Goal: Task Accomplishment & Management: Use online tool/utility

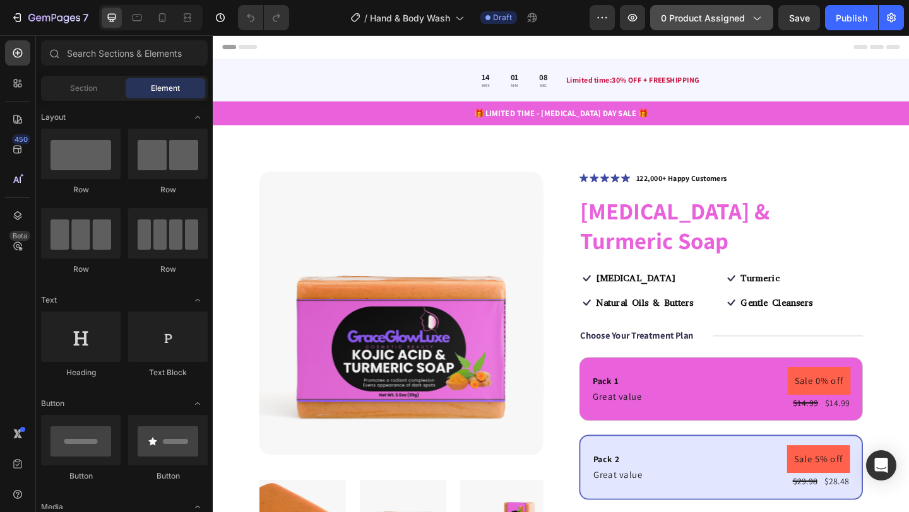
click at [755, 19] on icon "button" at bounding box center [756, 17] width 13 height 13
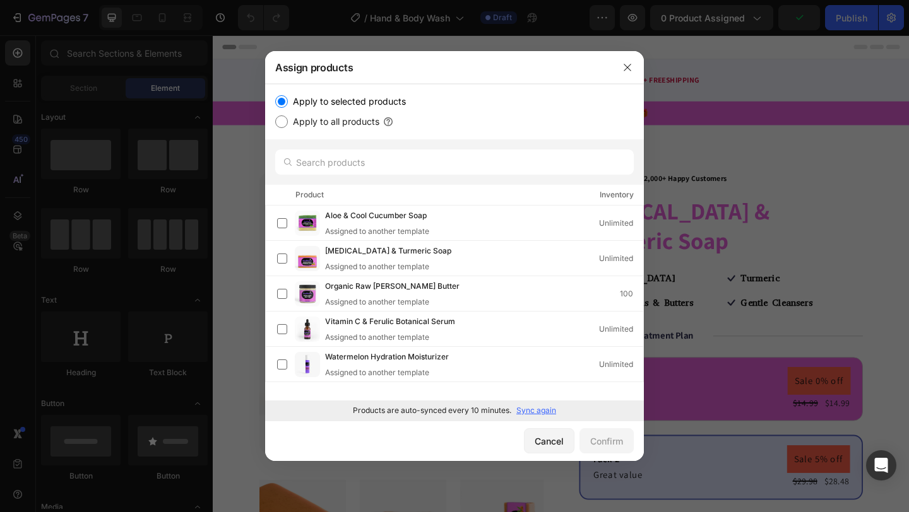
click at [533, 410] on p "Sync again" at bounding box center [536, 410] width 40 height 11
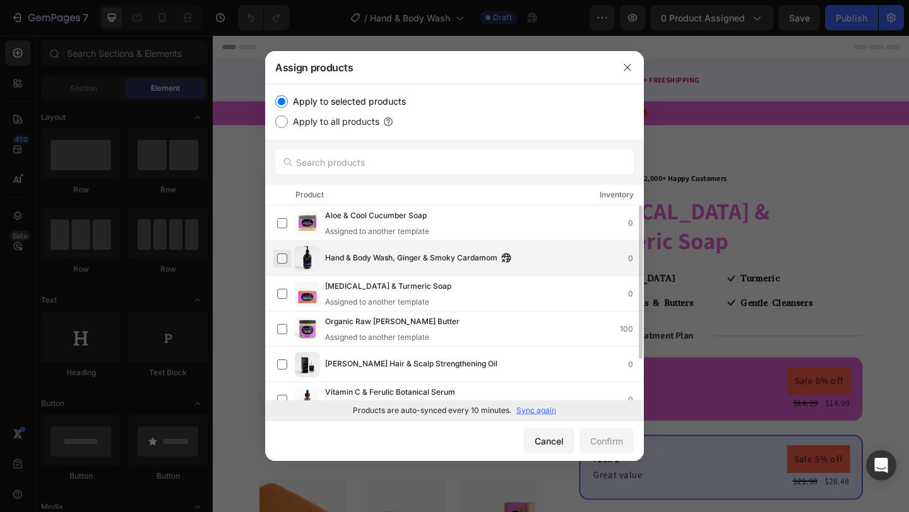
click at [280, 257] on label at bounding box center [282, 259] width 10 height 10
click at [604, 439] on div "Confirm" at bounding box center [606, 441] width 33 height 13
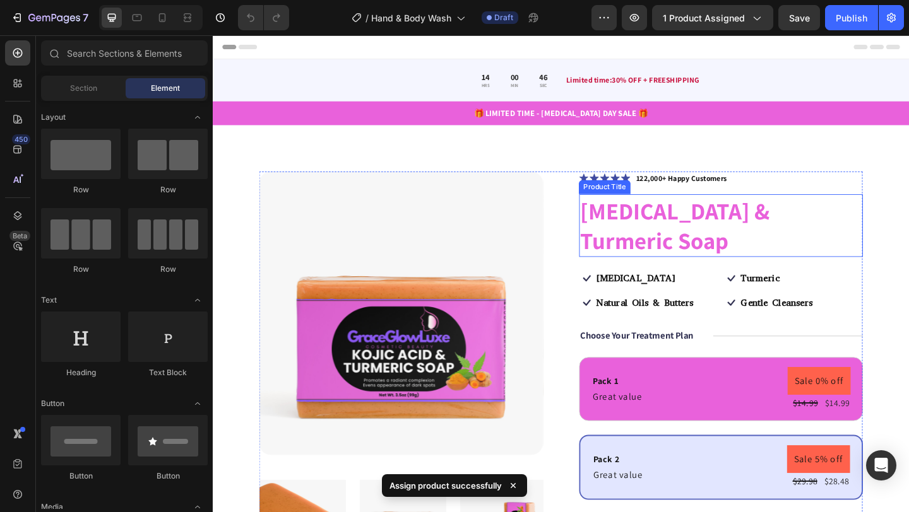
click at [721, 215] on h1 "[MEDICAL_DATA] & Turmeric Soap" at bounding box center [765, 242] width 309 height 68
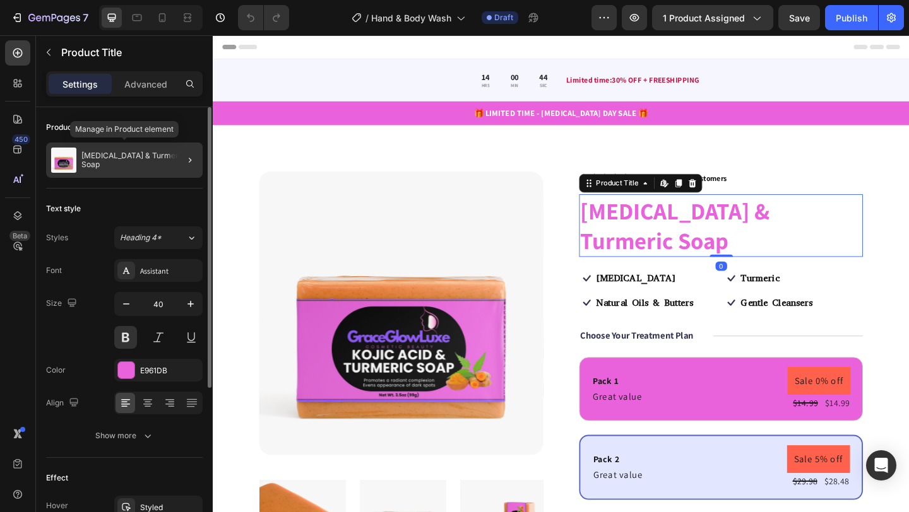
click at [138, 166] on div "[MEDICAL_DATA] & Turmeric Soap" at bounding box center [124, 160] width 157 height 35
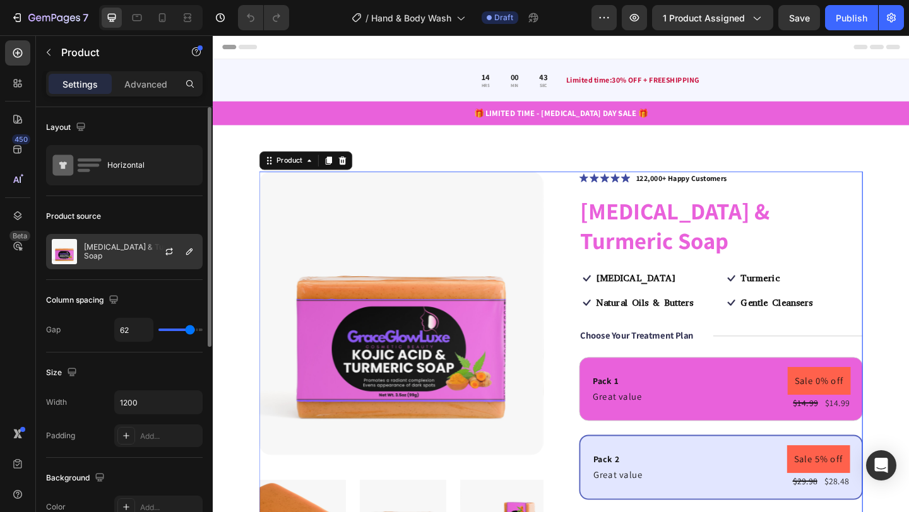
click at [120, 249] on p "[MEDICAL_DATA] & Turmeric Soap" at bounding box center [140, 252] width 113 height 18
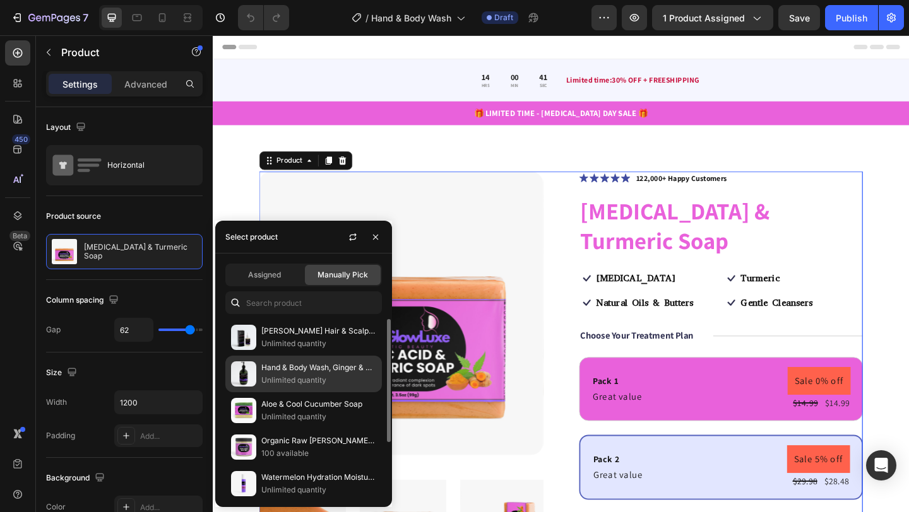
click at [278, 374] on p "Unlimited quantity" at bounding box center [318, 380] width 115 height 13
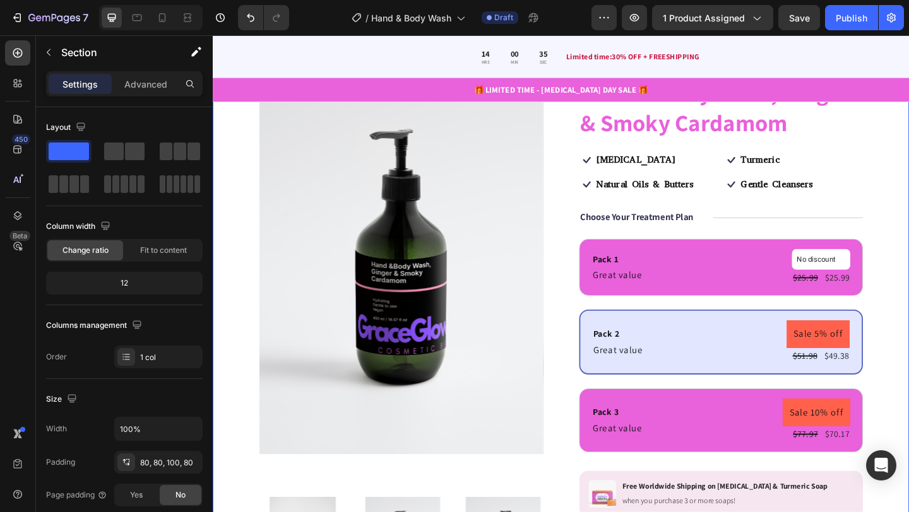
scroll to position [126, 0]
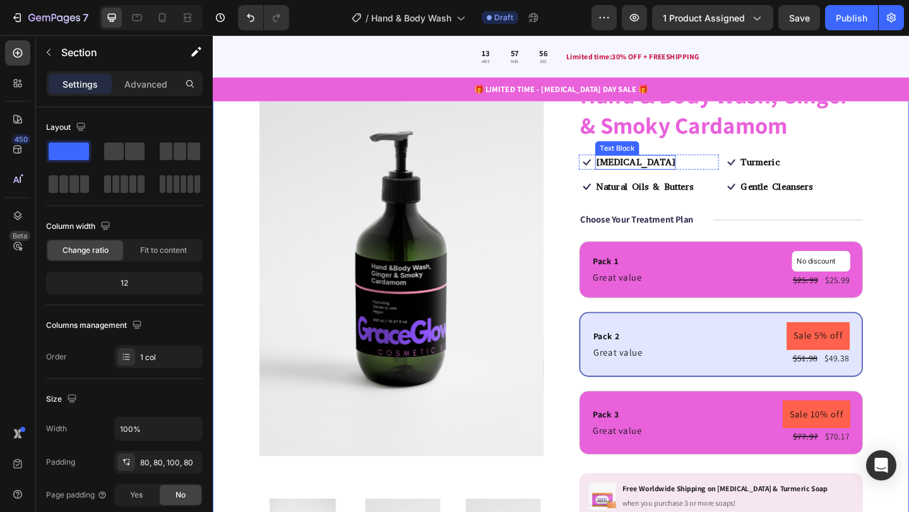
click at [668, 172] on strong "[MEDICAL_DATA]" at bounding box center [672, 173] width 85 height 13
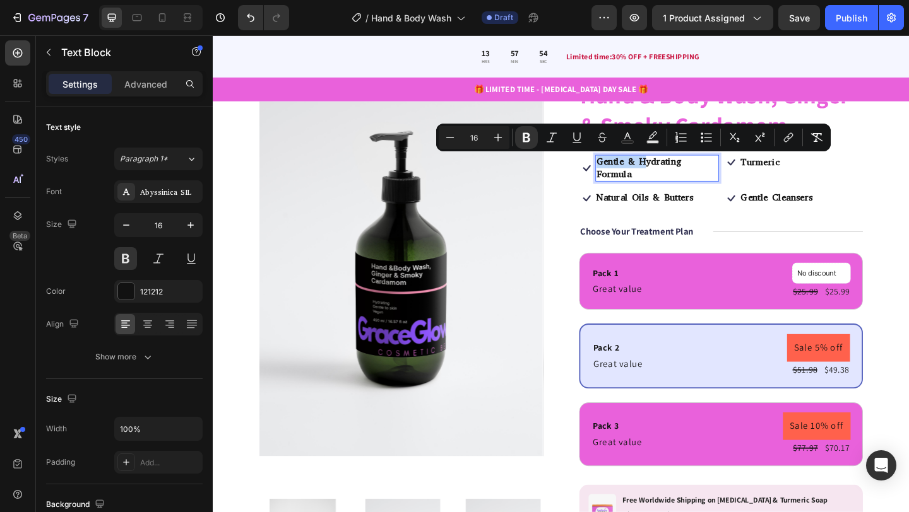
scroll to position [126, 0]
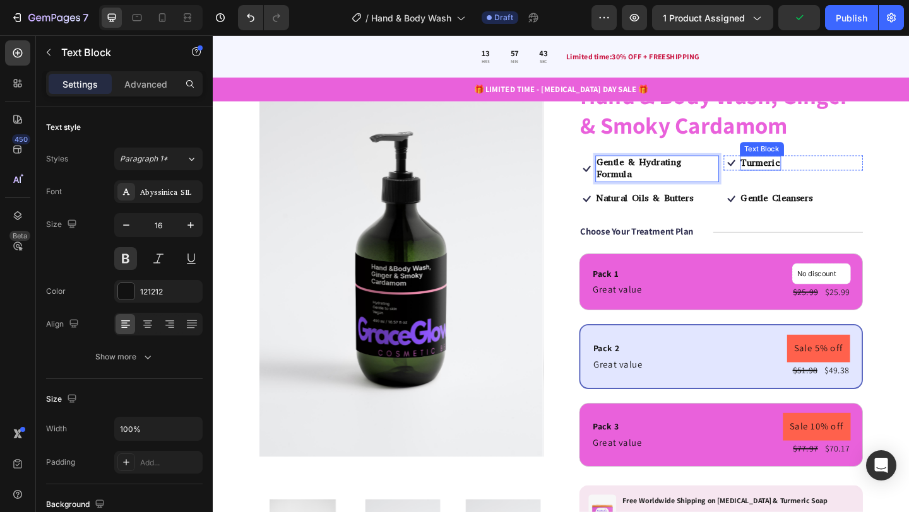
click at [800, 177] on strong "Turmeric" at bounding box center [808, 173] width 42 height 13
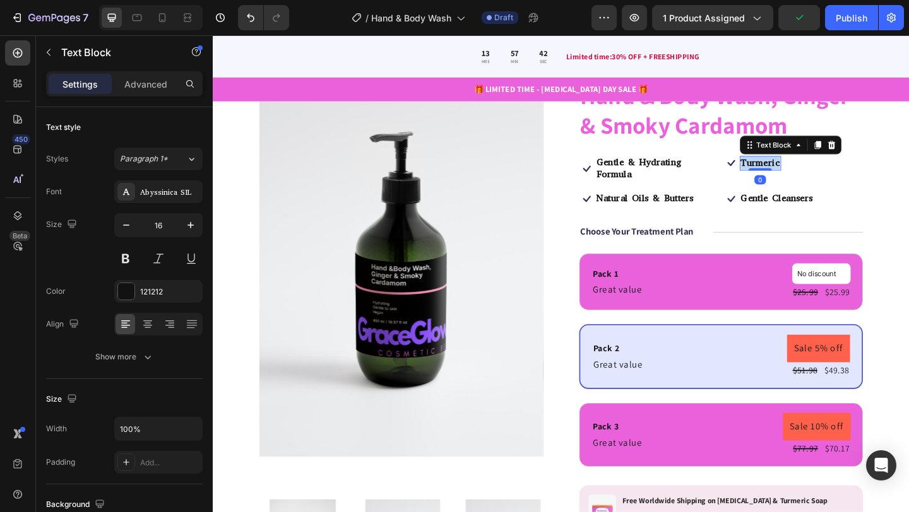
click at [800, 177] on strong "Turmeric" at bounding box center [808, 173] width 42 height 13
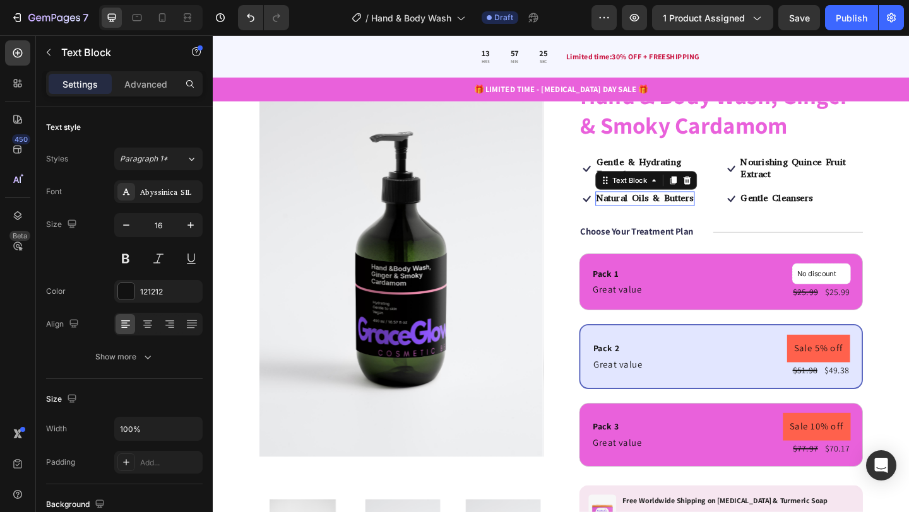
click at [671, 210] on strong "Natural Oils & Butters" at bounding box center [682, 212] width 105 height 13
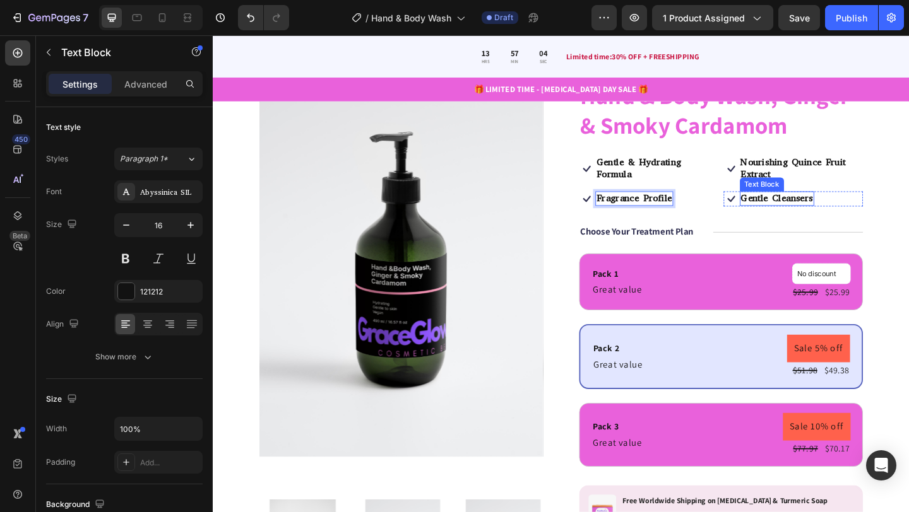
click at [830, 216] on strong "Gentle Cleansers" at bounding box center [826, 212] width 78 height 13
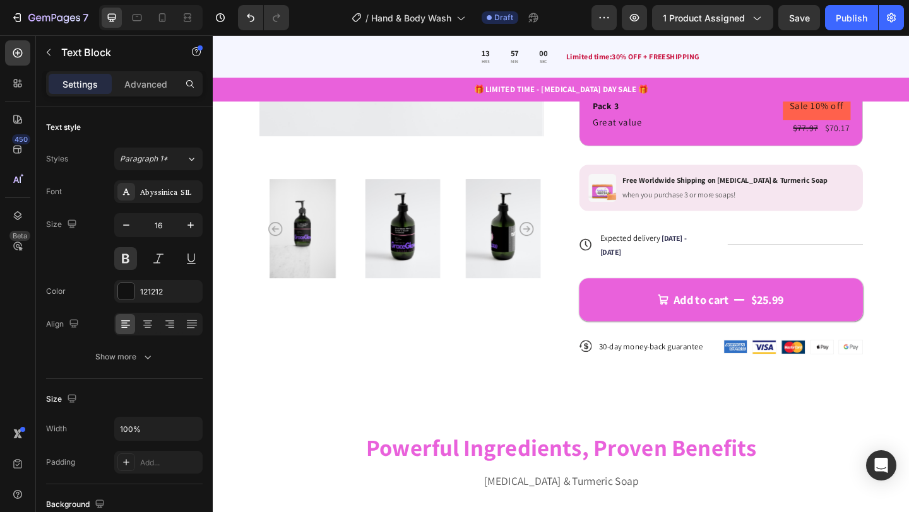
scroll to position [519, 0]
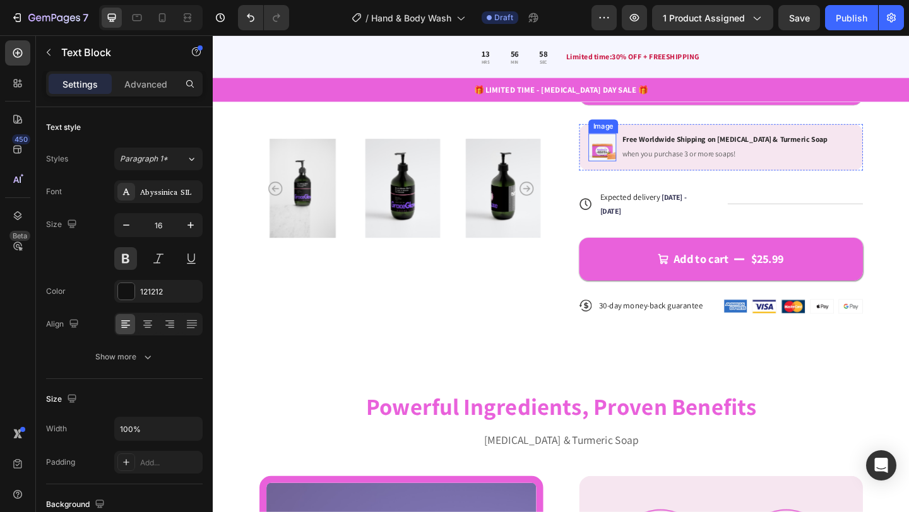
click at [637, 163] on img at bounding box center [636, 157] width 30 height 30
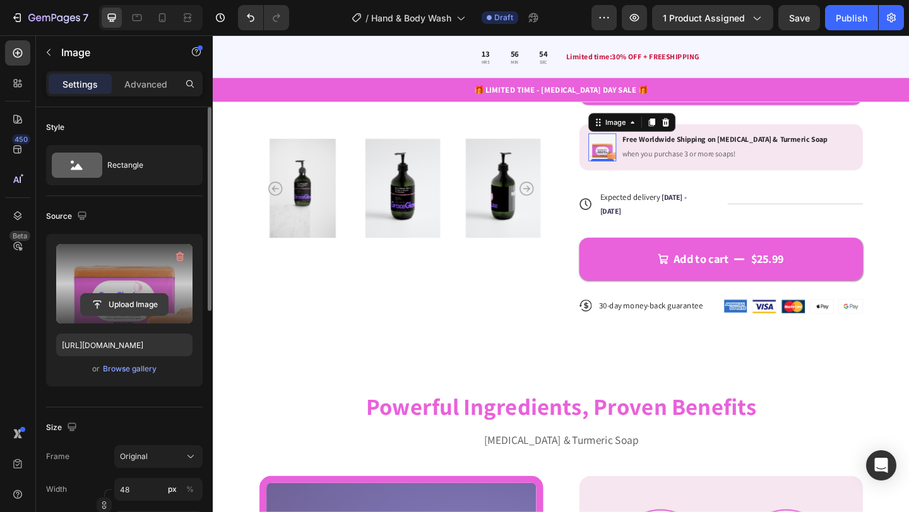
click at [117, 308] on input "file" at bounding box center [124, 304] width 87 height 21
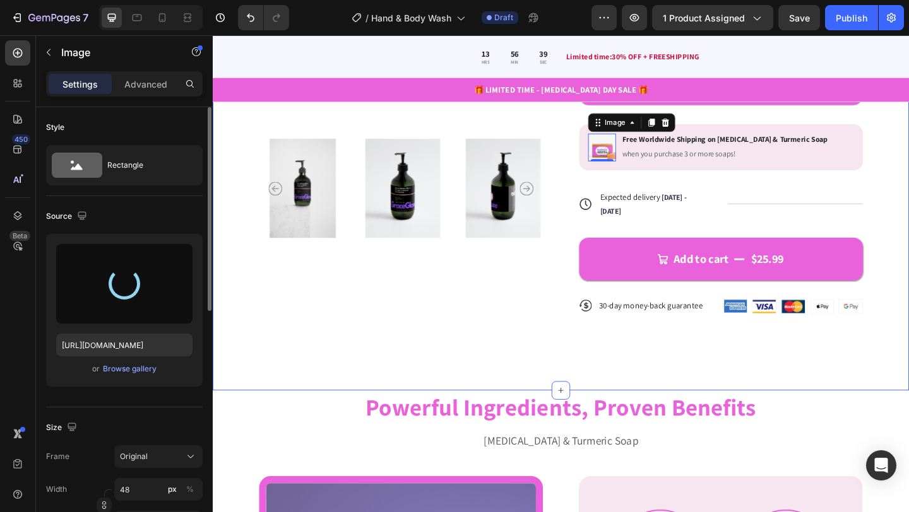
type input "[URL][DOMAIN_NAME]"
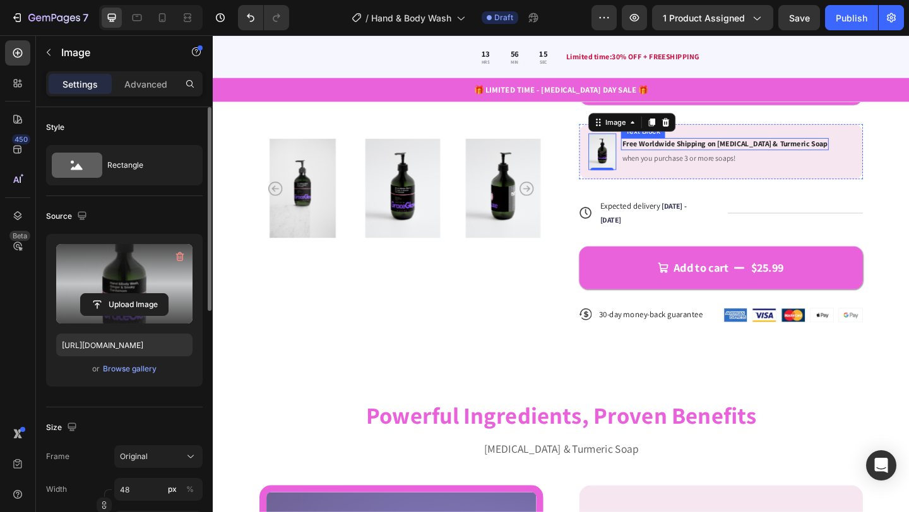
click at [760, 152] on p "Free Worldwide Shipping on [MEDICAL_DATA] & Turmeric Soap" at bounding box center [769, 153] width 223 height 11
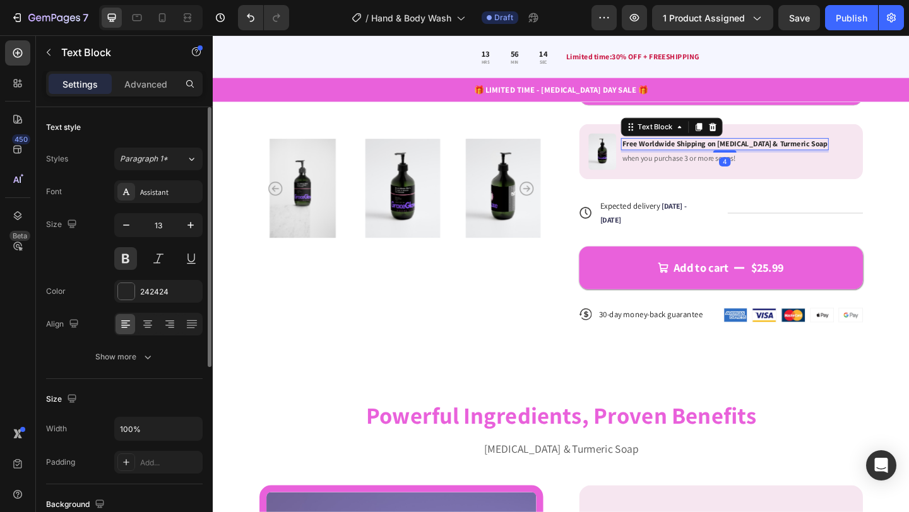
click at [759, 155] on p "Free Worldwide Shipping on [MEDICAL_DATA] & Turmeric Soap" at bounding box center [769, 153] width 223 height 11
click at [760, 155] on p "Free Worldwide Shipping on [MEDICAL_DATA] & Turmeric Soap" at bounding box center [769, 153] width 223 height 11
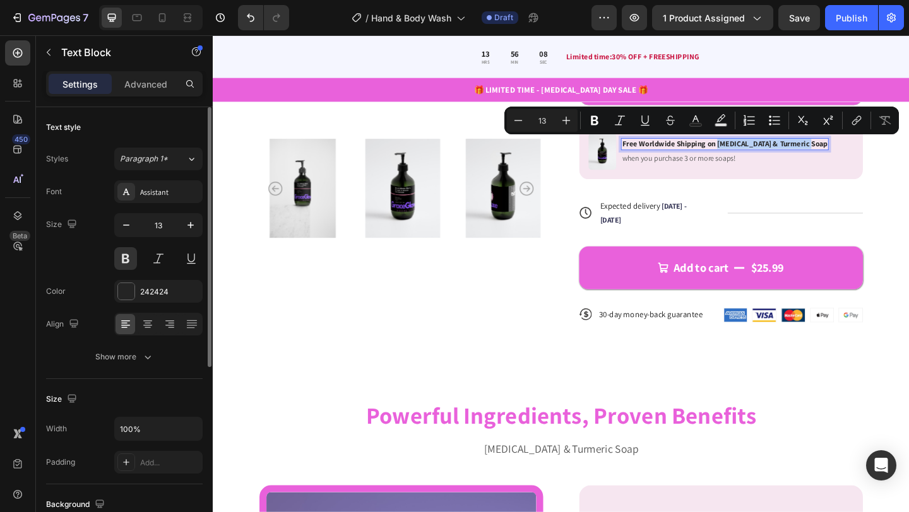
drag, startPoint x: 760, startPoint y: 155, endPoint x: 856, endPoint y: 155, distance: 95.9
click at [856, 155] on div "Free Worldwide Shipping on [MEDICAL_DATA] & Turmeric Soap" at bounding box center [769, 153] width 226 height 13
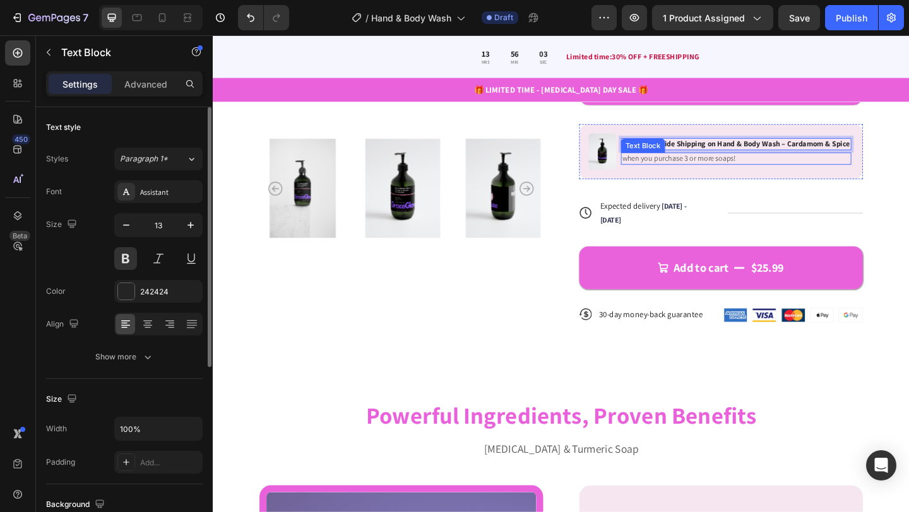
click at [760, 170] on p "when you purchase 3 or more soaps!" at bounding box center [782, 169] width 248 height 11
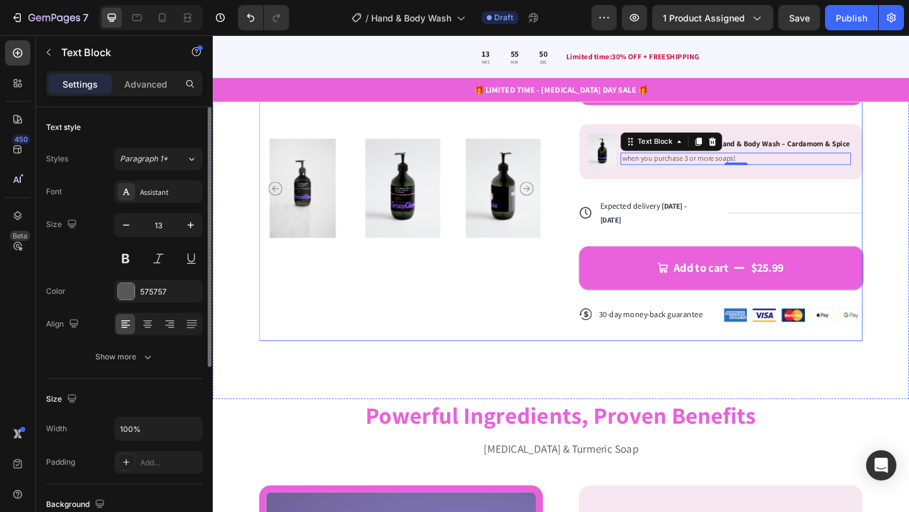
click at [789, 194] on div "Icon Icon Icon Icon Icon Icon List 122,000+ Happy Customers Text Block Row Hand…" at bounding box center [765, 17] width 309 height 704
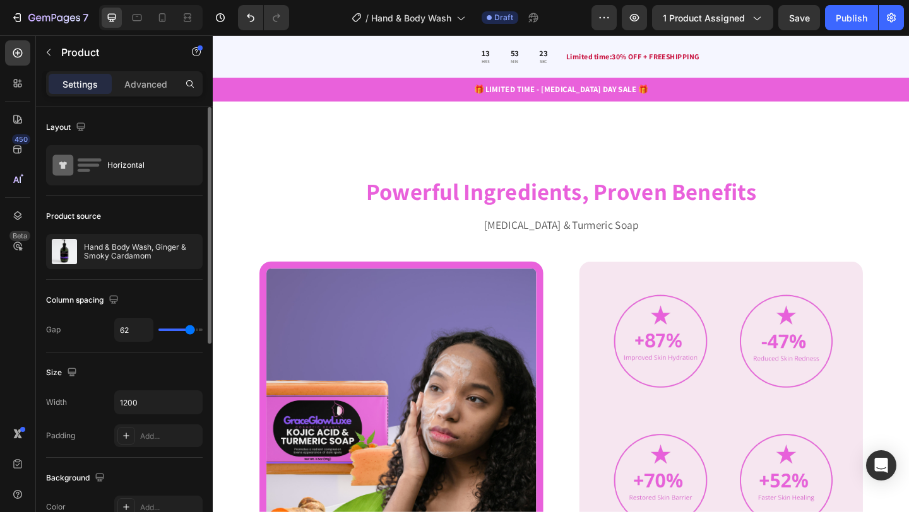
scroll to position [829, 0]
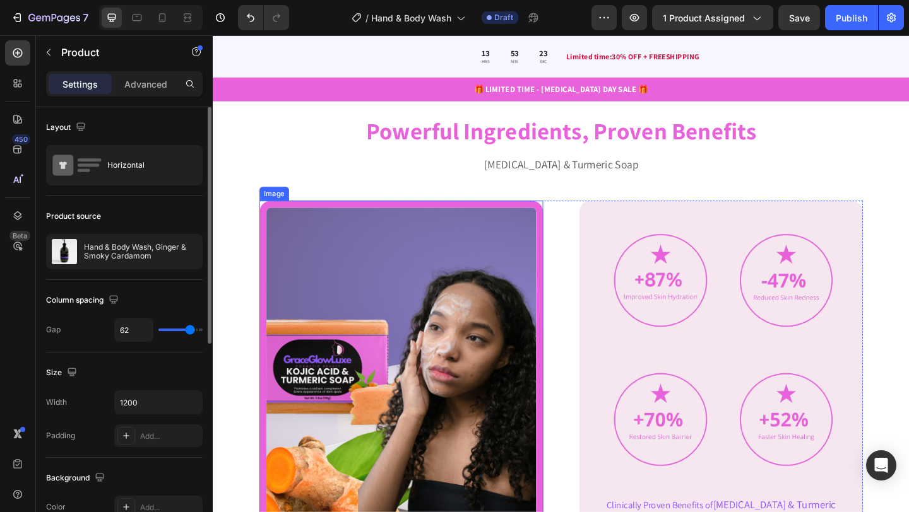
click at [463, 334] on img at bounding box center [417, 402] width 309 height 374
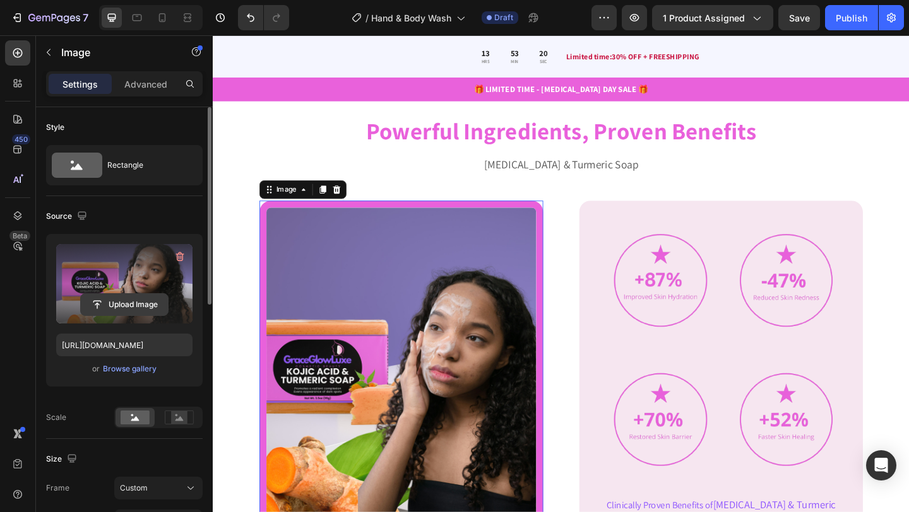
click at [131, 305] on input "file" at bounding box center [124, 304] width 87 height 21
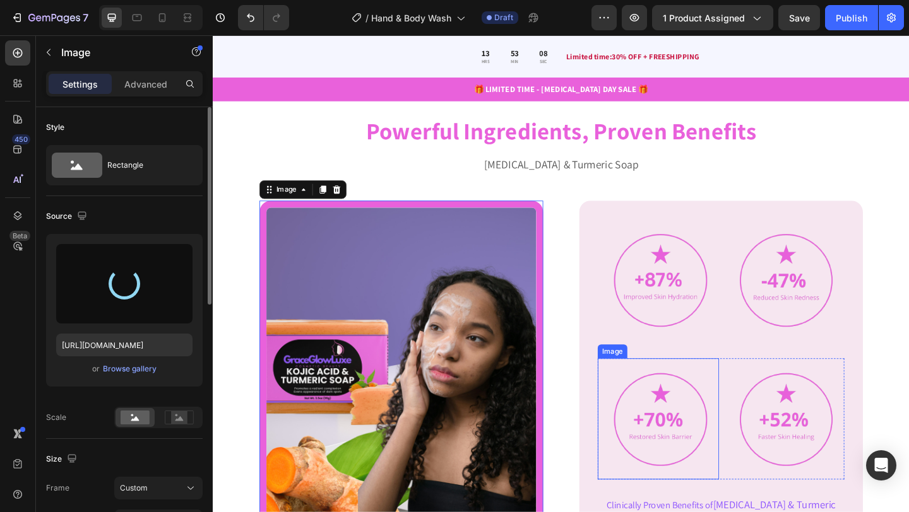
type input "[URL][DOMAIN_NAME]"
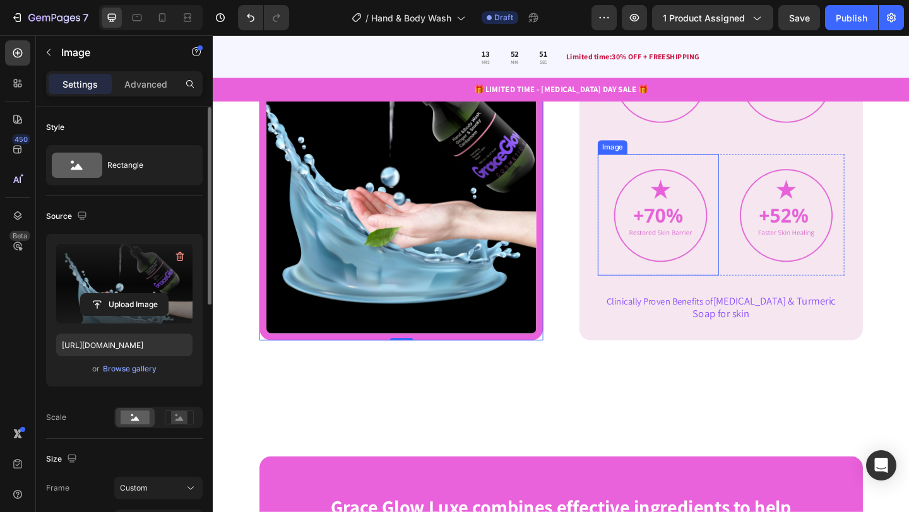
scroll to position [1052, 0]
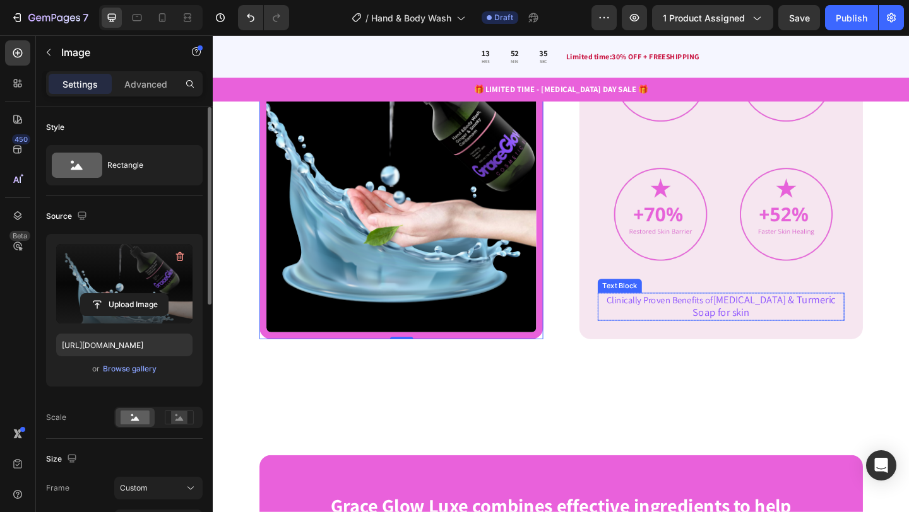
click at [683, 320] on p "Clinically Proven Benefits of [MEDICAL_DATA] & Turmeric Soap for skin" at bounding box center [765, 331] width 266 height 28
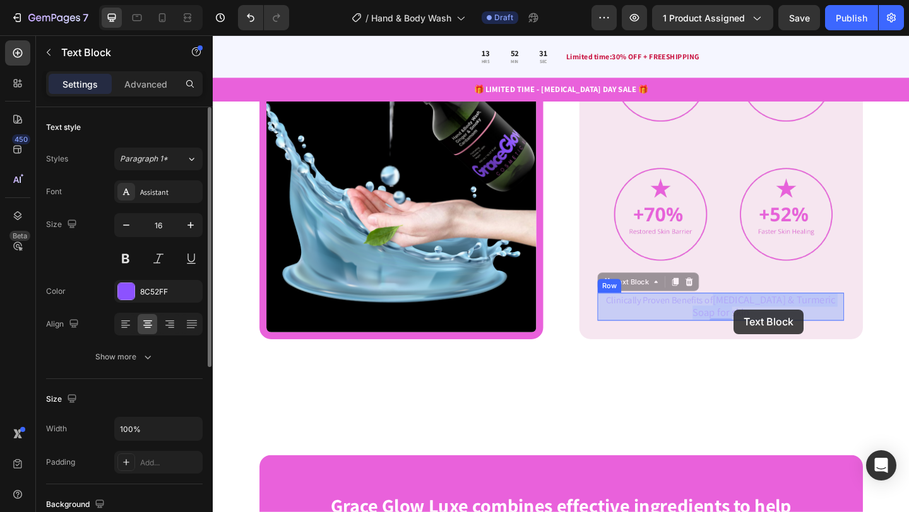
drag, startPoint x: 753, startPoint y: 324, endPoint x: 779, endPoint y: 334, distance: 28.4
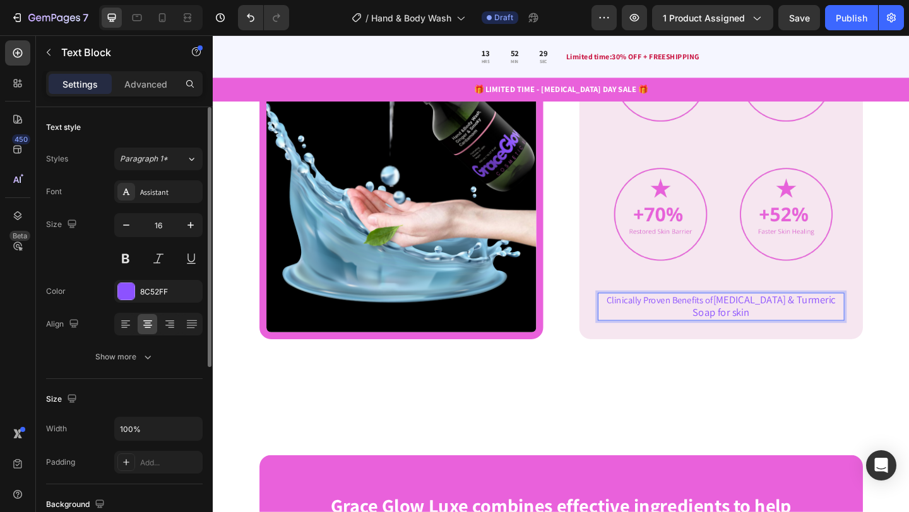
click at [754, 325] on span "[MEDICAL_DATA] & Turmeric Soap for skin" at bounding box center [813, 330] width 156 height 28
drag, startPoint x: 754, startPoint y: 325, endPoint x: 781, endPoint y: 341, distance: 30.8
click at [781, 341] on p "Clinically Proven Benefits of [MEDICAL_DATA] & Turmeric Soap for skin" at bounding box center [765, 331] width 266 height 28
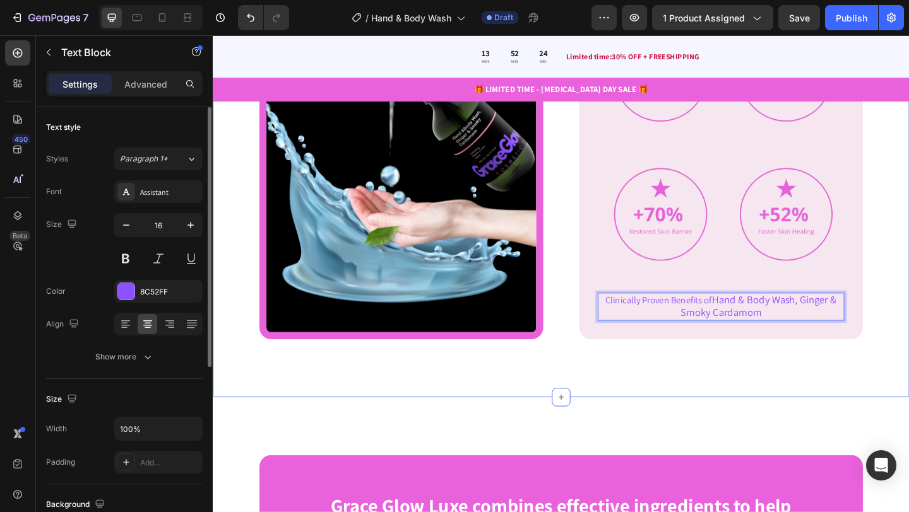
click at [908, 288] on div "Powerful Ingredients, Proven Benefits Heading [MEDICAL_DATA] & Turmeric Soap Te…" at bounding box center [591, 163] width 757 height 531
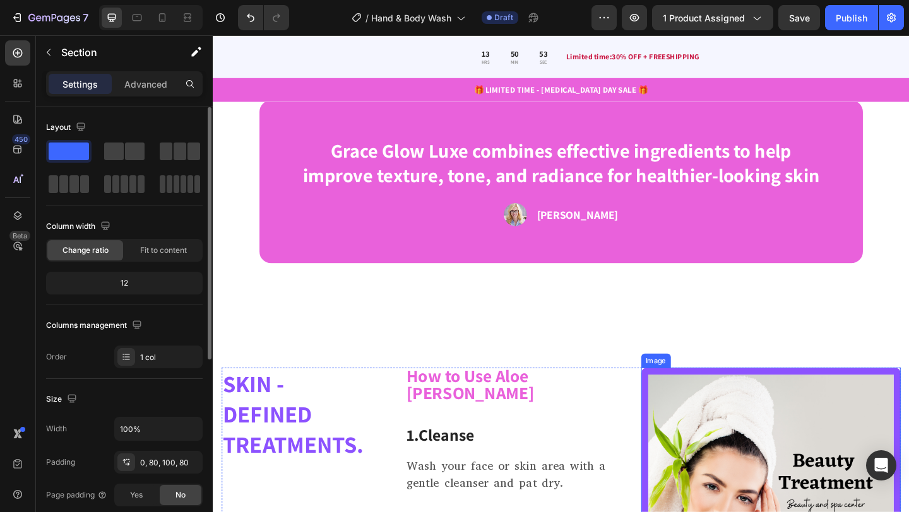
scroll to position [1665, 0]
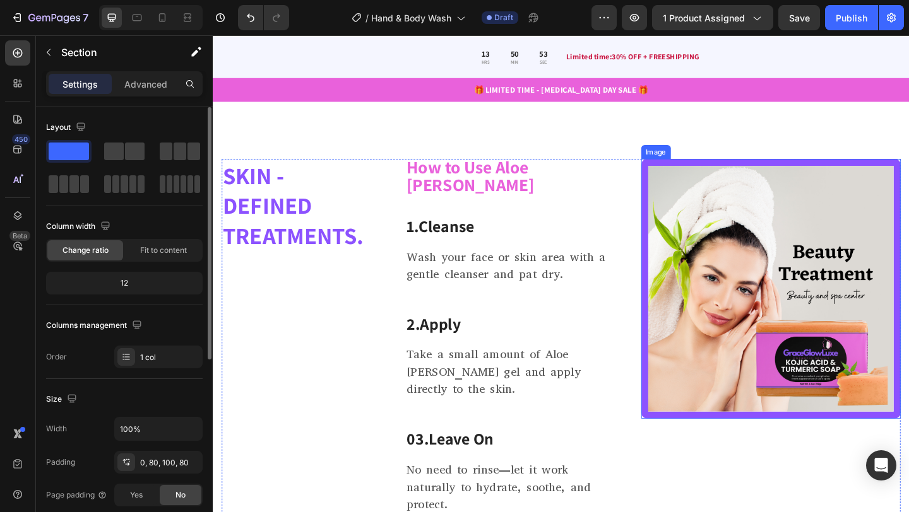
click at [902, 304] on img at bounding box center [819, 311] width 283 height 283
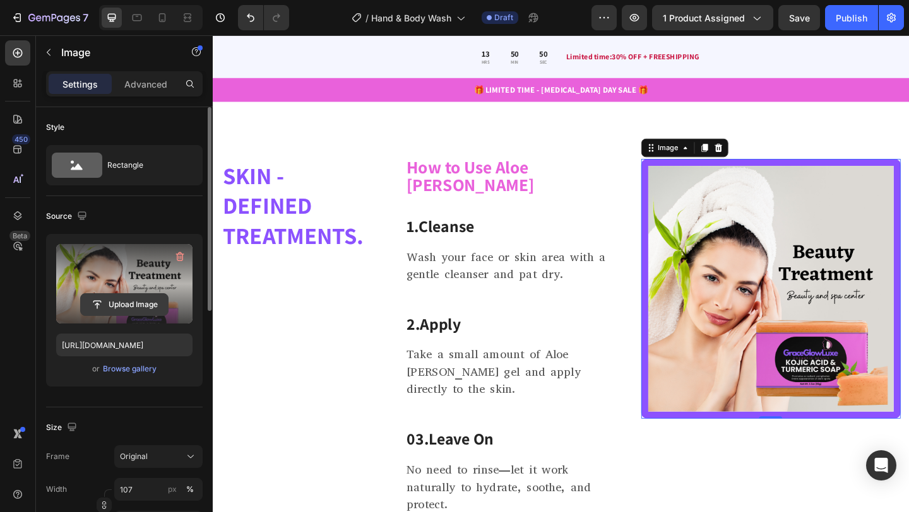
click at [114, 305] on input "file" at bounding box center [124, 304] width 87 height 21
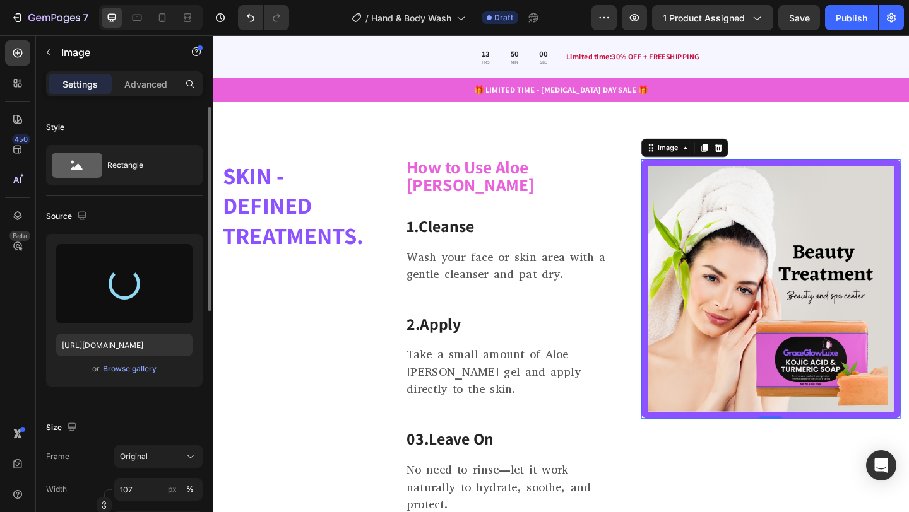
type input "[URL][DOMAIN_NAME]"
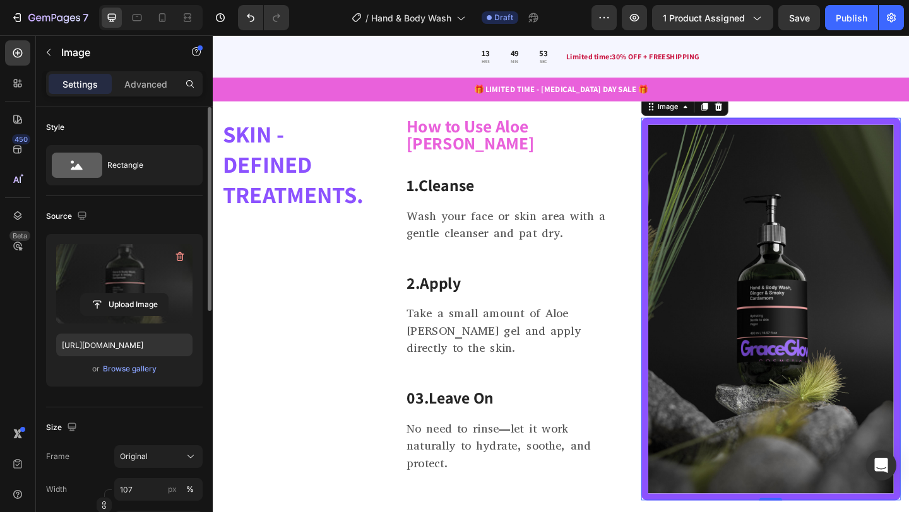
scroll to position [1705, 0]
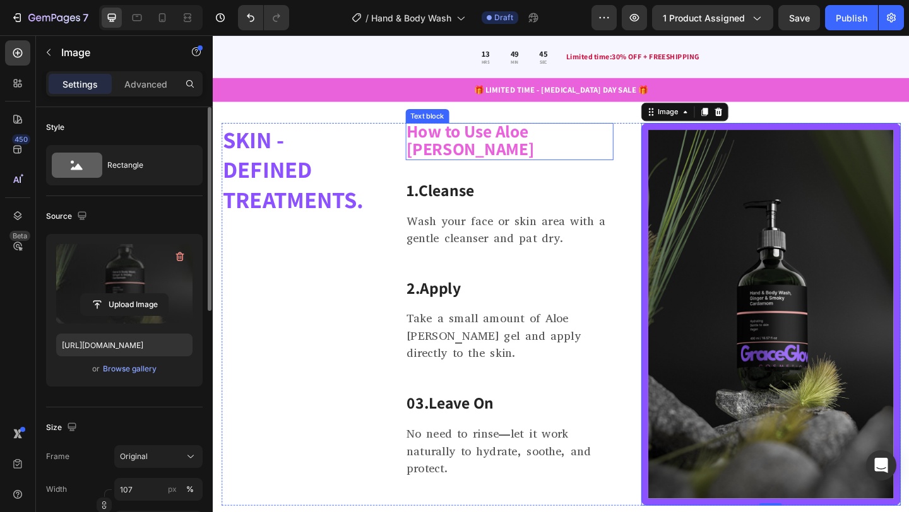
click at [523, 136] on strong "How to Use Aloe [PERSON_NAME]" at bounding box center [492, 149] width 139 height 44
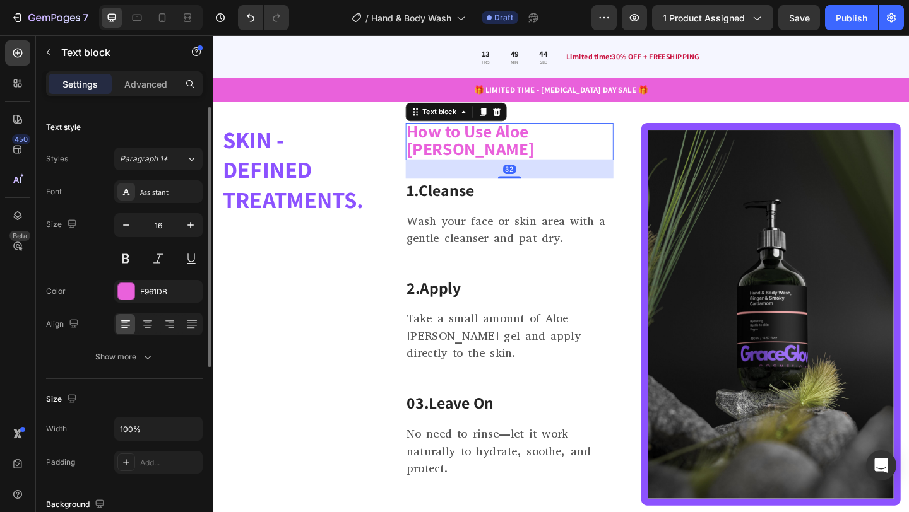
click at [523, 137] on strong "How to Use Aloe [PERSON_NAME]" at bounding box center [492, 149] width 139 height 44
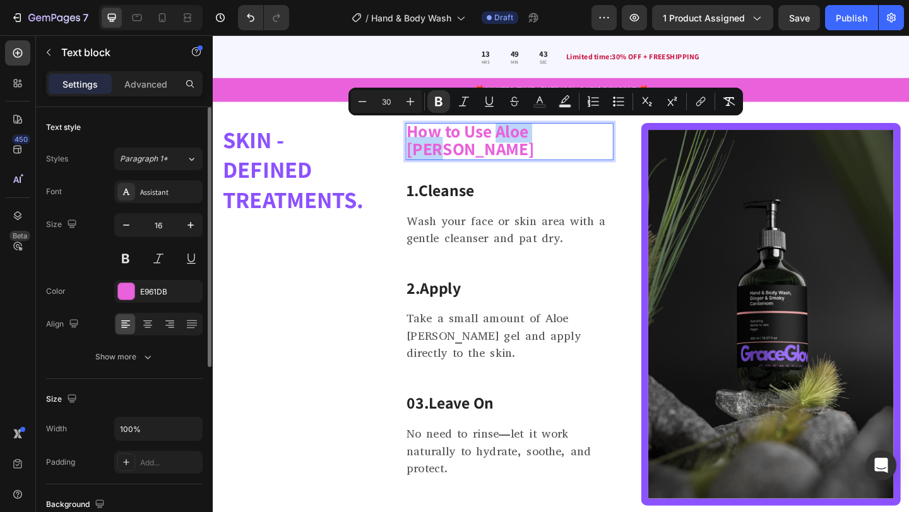
drag, startPoint x: 523, startPoint y: 137, endPoint x: 600, endPoint y: 137, distance: 77.0
click at [600, 137] on p "How to Use Aloe [PERSON_NAME]" at bounding box center [534, 151] width 223 height 38
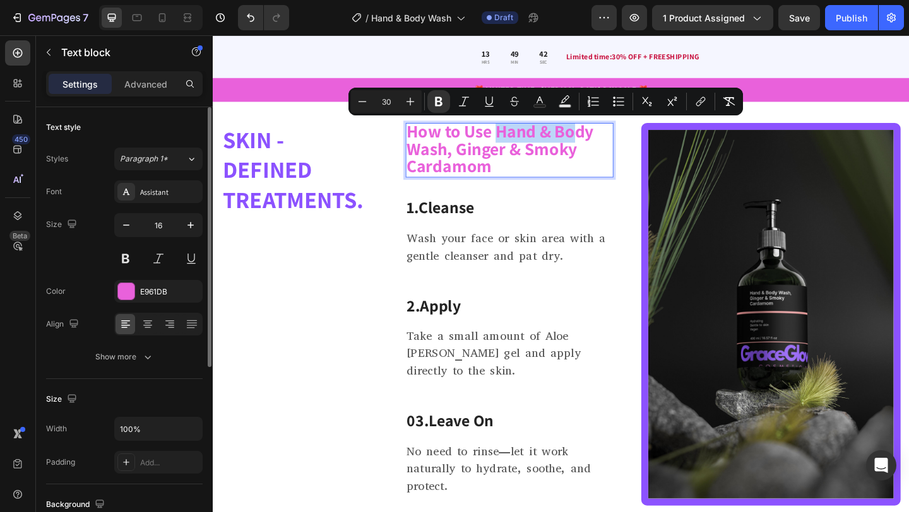
scroll to position [0, 0]
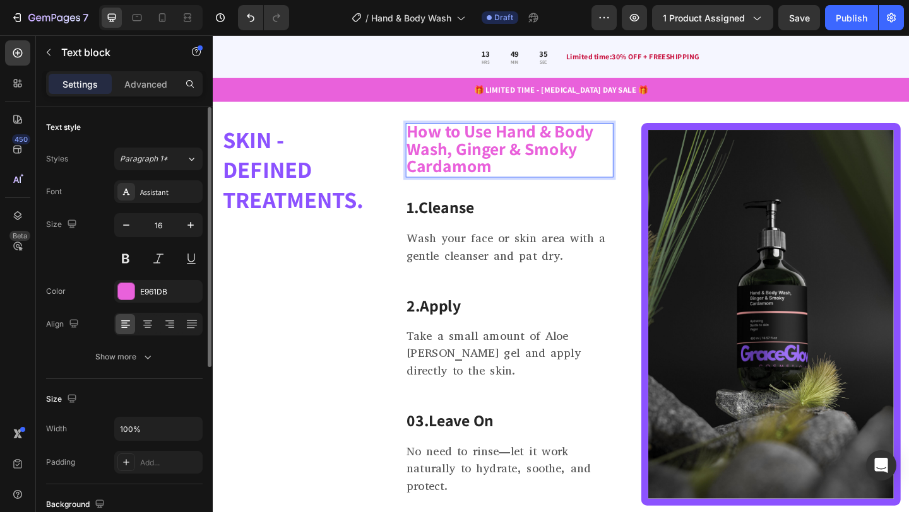
click at [522, 139] on strong "How to Use Hand & Body Wash, Ginger & Smoky Cardamom" at bounding box center [524, 158] width 203 height 63
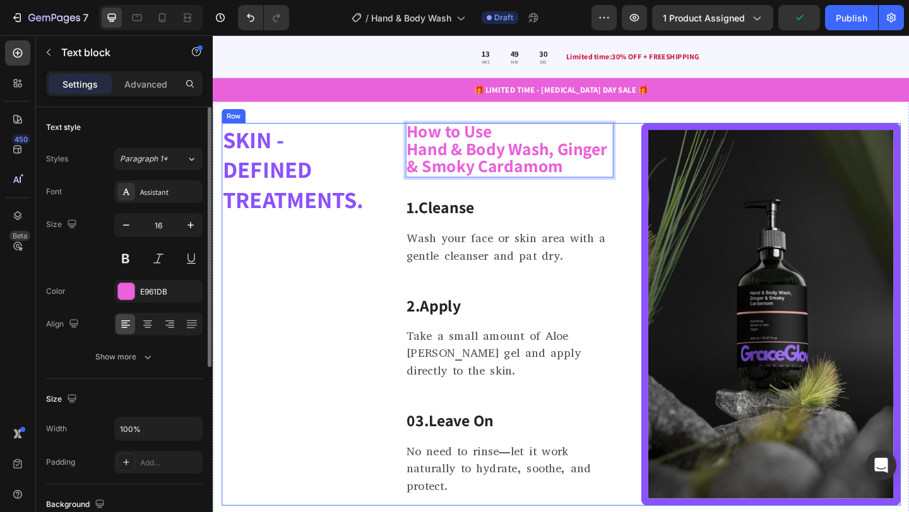
click at [470, 203] on div "How to Use Hand & Body Wash, Ginger & Smoky Cardamom Text block 32 1. Cleanse H…" at bounding box center [535, 339] width 226 height 416
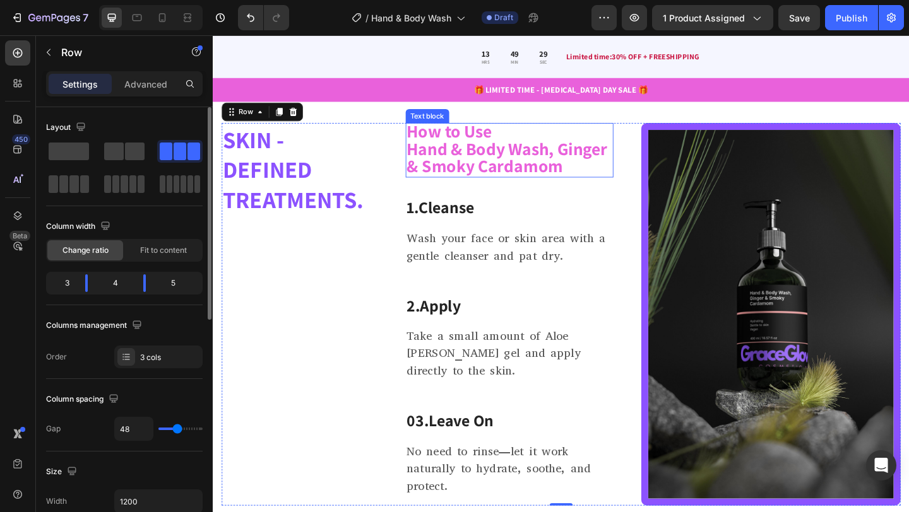
click at [492, 142] on strong "How to Use" at bounding box center [469, 139] width 93 height 25
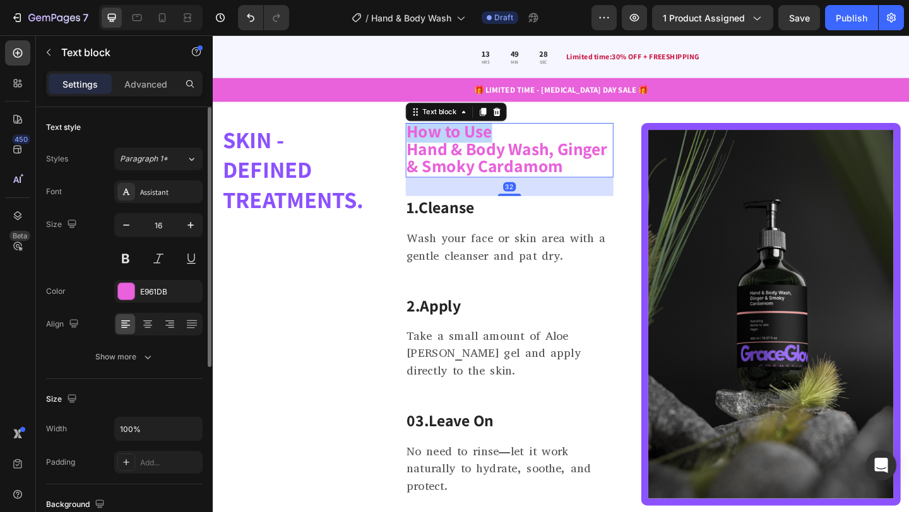
click at [492, 142] on strong "How to Use" at bounding box center [469, 139] width 93 height 25
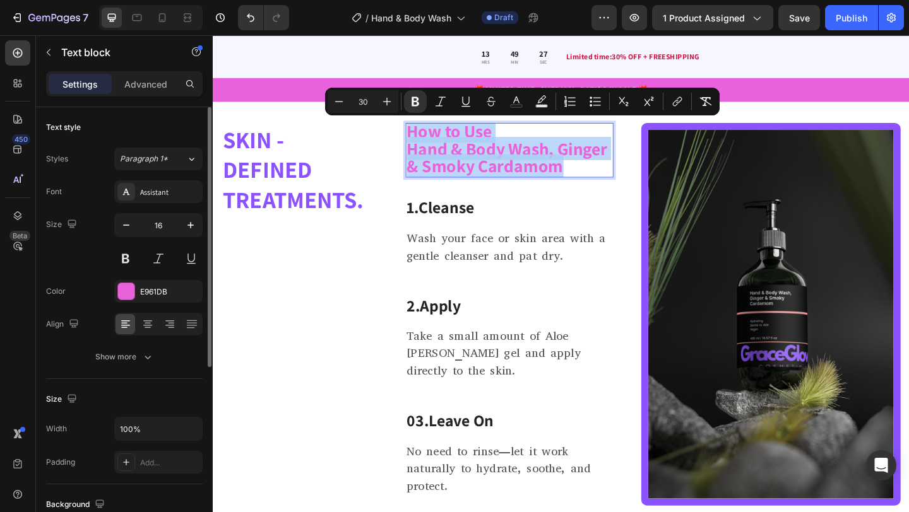
drag, startPoint x: 492, startPoint y: 142, endPoint x: 575, endPoint y: 170, distance: 88.0
click at [575, 170] on div "How to Use Hand & Body Wash, Ginger & Smoky Cardamom" at bounding box center [535, 160] width 226 height 59
copy div "How to Use Hand & Body Wash, Ginger & Smoky Cardamom"
click at [470, 220] on strong "Cleanse" at bounding box center [467, 222] width 60 height 23
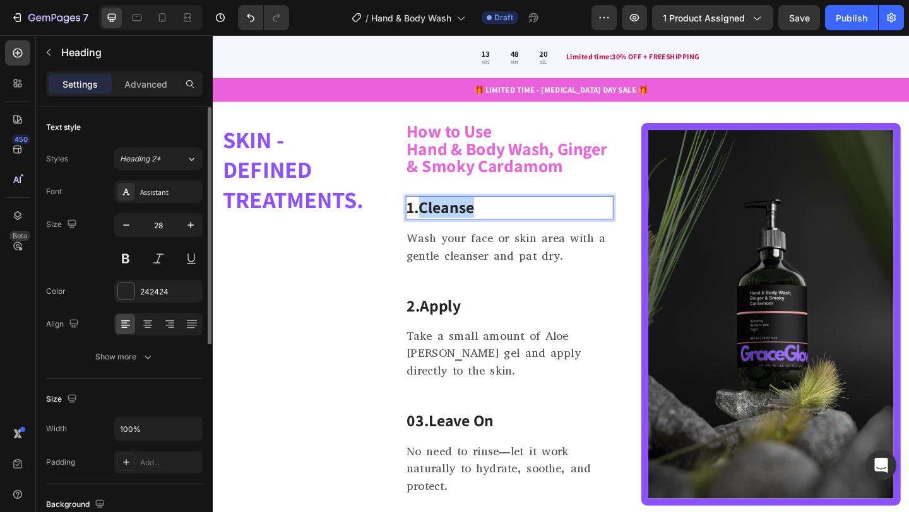
click at [442, 222] on strong "Cleanse" at bounding box center [467, 222] width 60 height 23
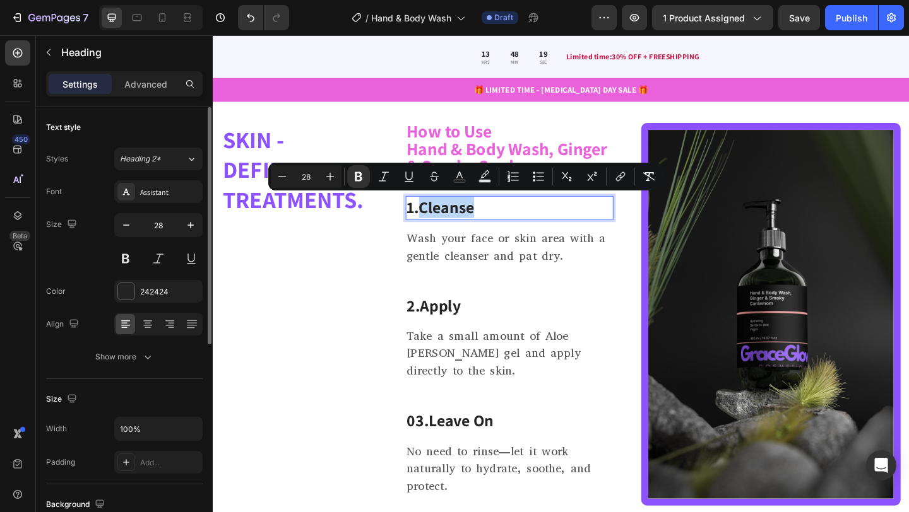
click at [442, 222] on strong "Cleanse" at bounding box center [467, 222] width 60 height 23
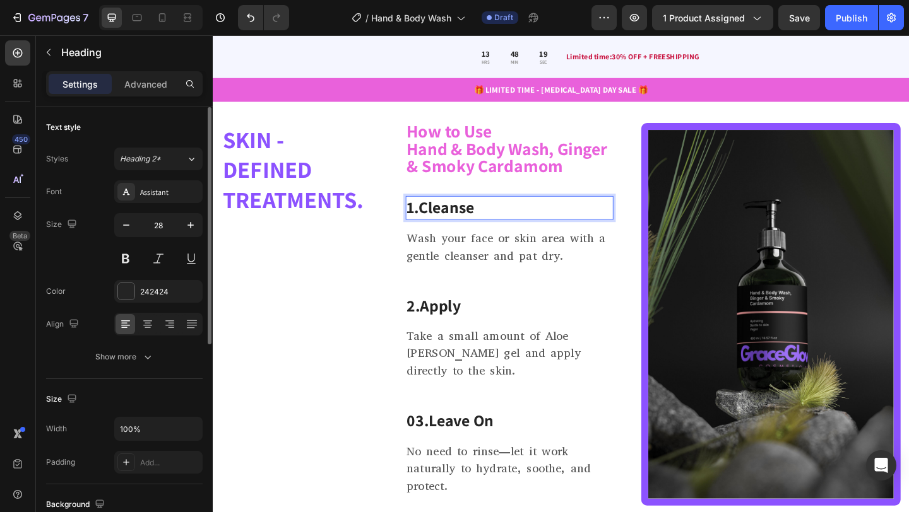
click at [442, 222] on strong "Cleanse" at bounding box center [467, 222] width 60 height 23
click at [540, 257] on p "Wash your face or skin area with a gentle cleanser and pat dry." at bounding box center [534, 266] width 223 height 38
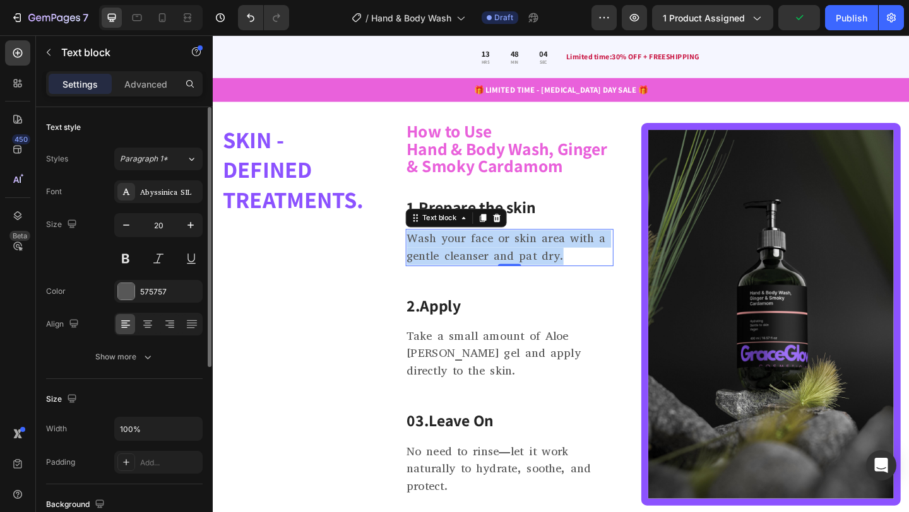
click at [540, 257] on p "Wash your face or skin area with a gentle cleanser and pat dry." at bounding box center [534, 266] width 223 height 38
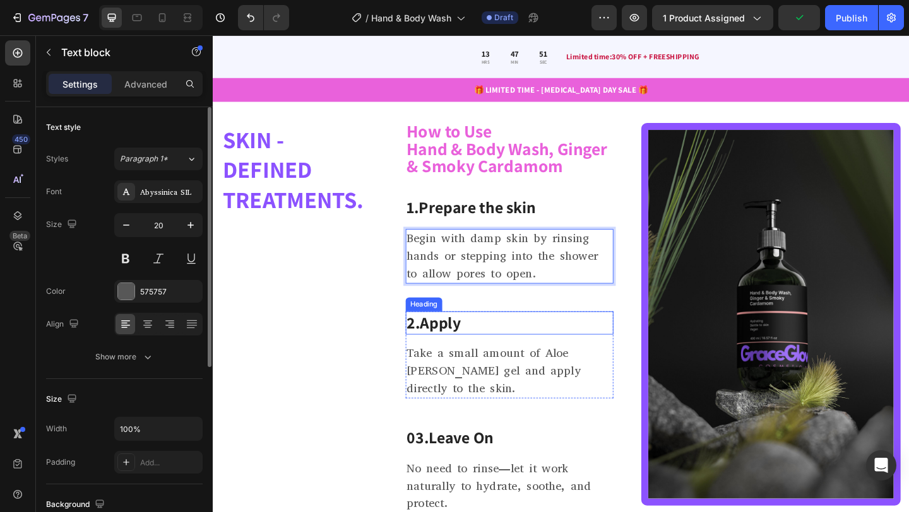
click at [449, 345] on strong "Apply" at bounding box center [460, 347] width 44 height 23
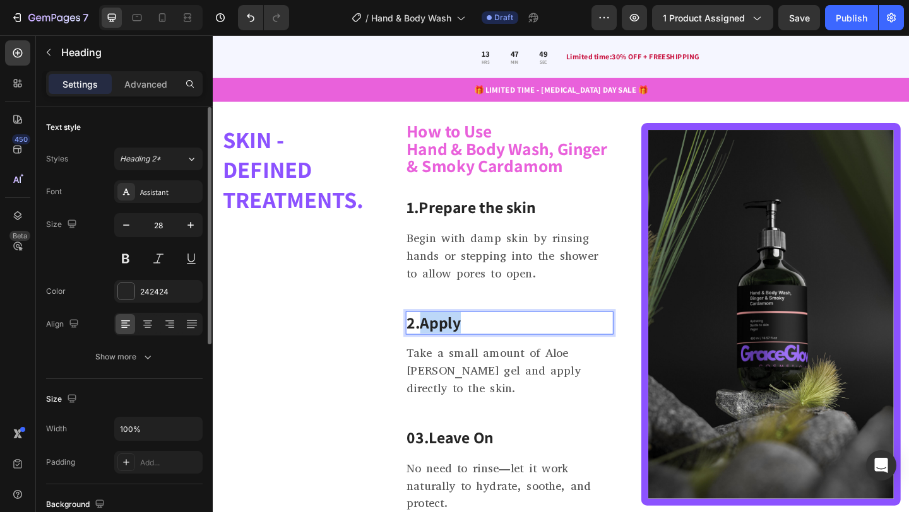
click at [443, 345] on strong "Apply" at bounding box center [460, 347] width 44 height 23
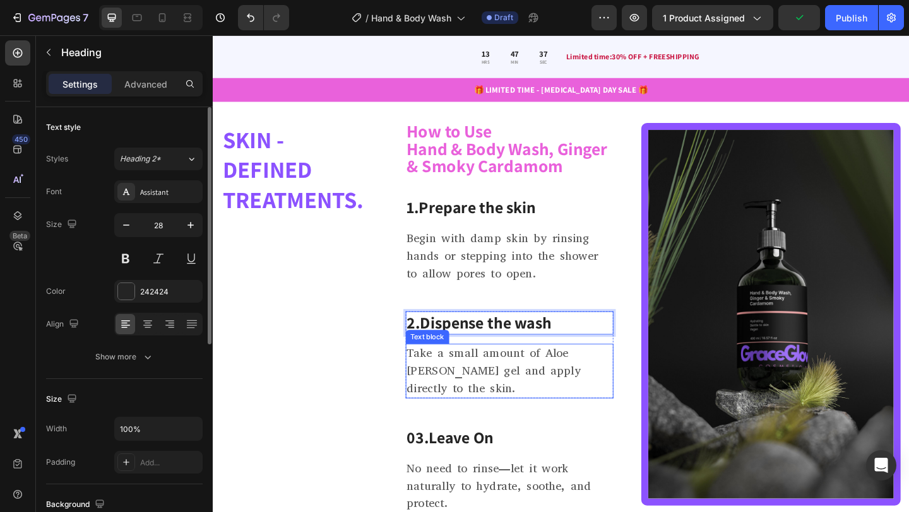
click at [473, 389] on p "Take a small amount of Aloe [PERSON_NAME] gel and apply directly to the skin." at bounding box center [534, 400] width 223 height 57
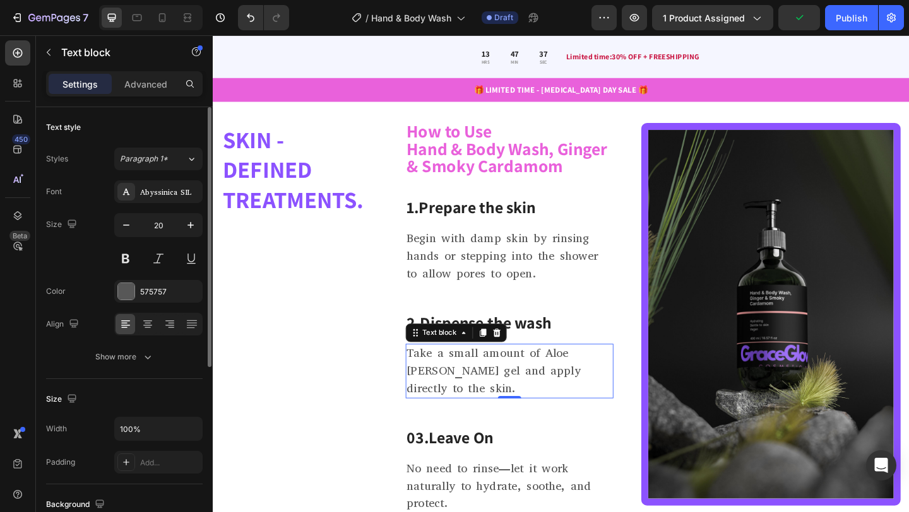
click at [473, 389] on p "Take a small amount of Aloe [PERSON_NAME] gel and apply directly to the skin." at bounding box center [534, 400] width 223 height 57
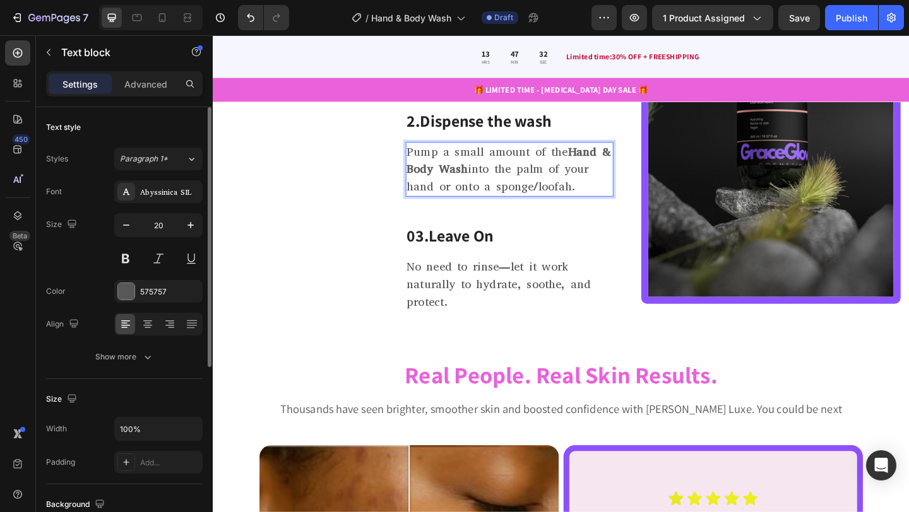
scroll to position [1920, 0]
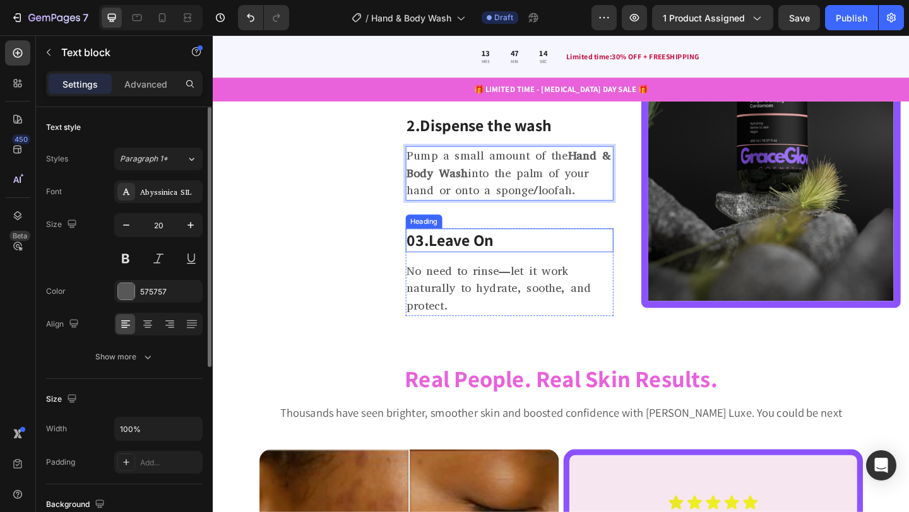
click at [495, 256] on strong "Leave On" at bounding box center [482, 257] width 71 height 23
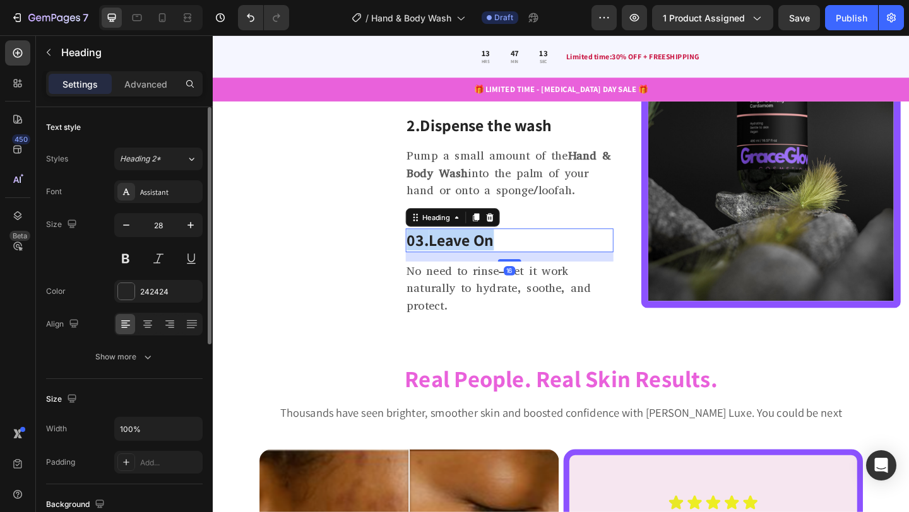
click at [495, 256] on strong "Leave On" at bounding box center [482, 257] width 71 height 23
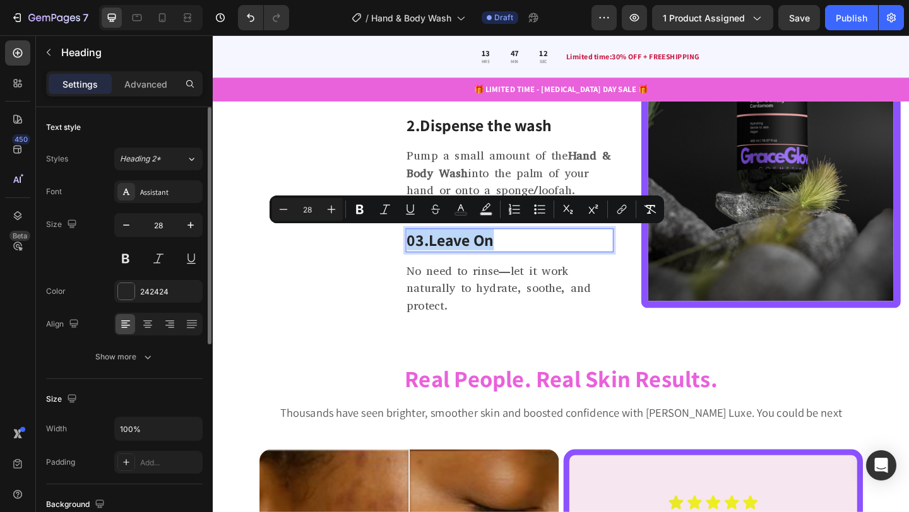
click at [451, 257] on strong "Leave On" at bounding box center [482, 257] width 71 height 23
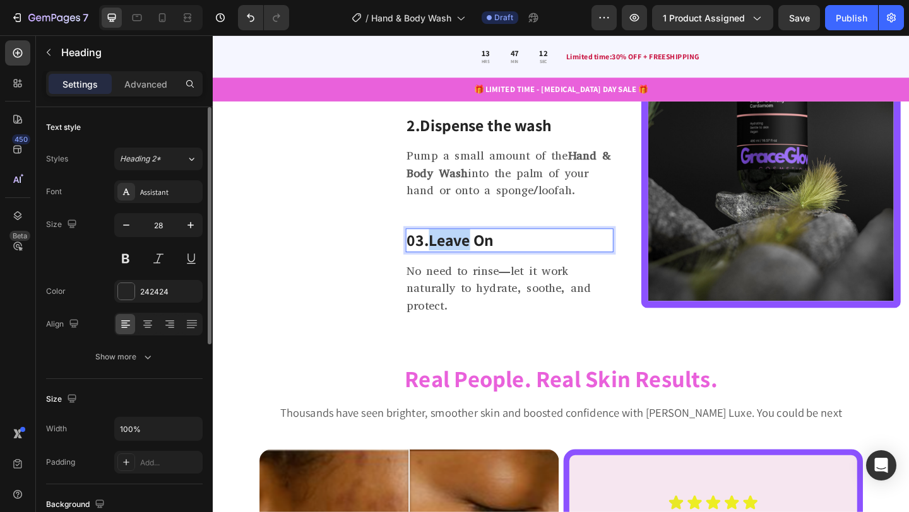
click at [451, 257] on strong "Leave On" at bounding box center [482, 257] width 71 height 23
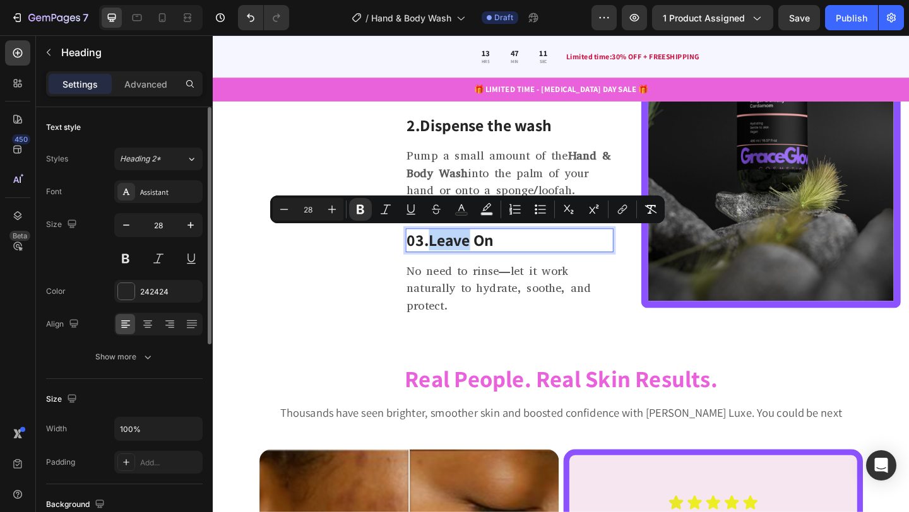
click at [451, 257] on strong "Leave On" at bounding box center [482, 257] width 71 height 23
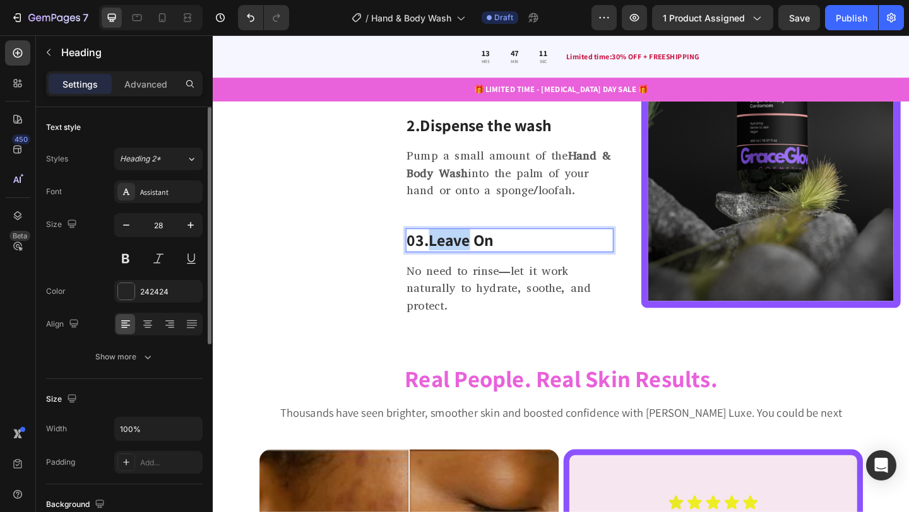
click at [451, 257] on strong "Leave On" at bounding box center [482, 257] width 71 height 23
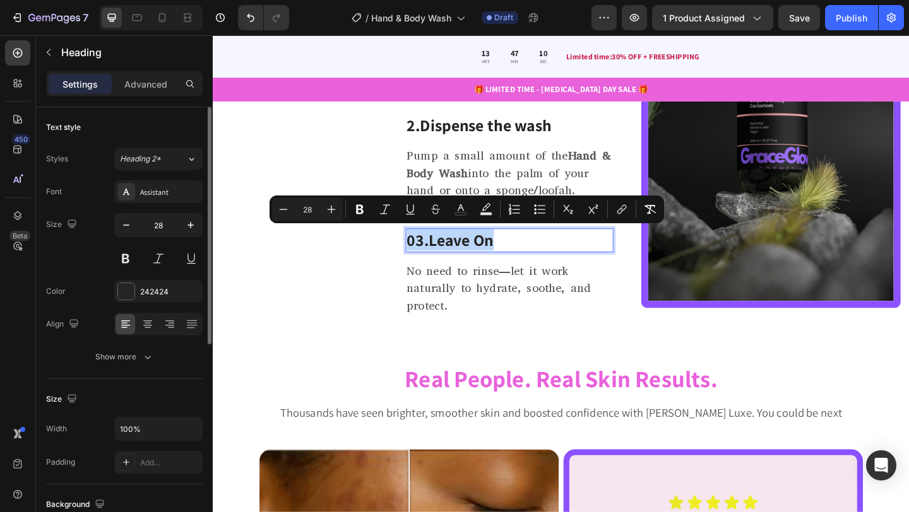
drag, startPoint x: 451, startPoint y: 257, endPoint x: 463, endPoint y: 257, distance: 12.0
click at [463, 257] on strong "Leave On" at bounding box center [482, 257] width 71 height 23
drag, startPoint x: 449, startPoint y: 255, endPoint x: 522, endPoint y: 252, distance: 73.3
click at [522, 252] on p "03. Leave On" at bounding box center [534, 258] width 223 height 23
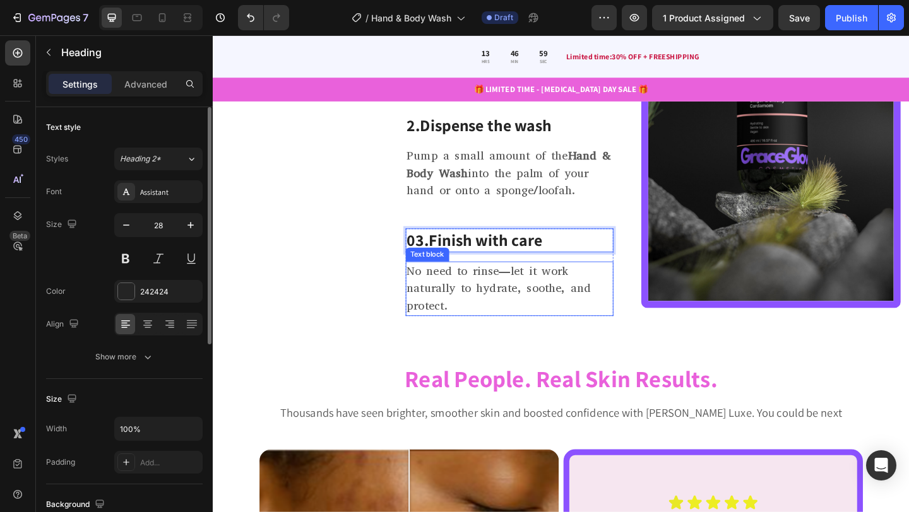
click at [474, 312] on p "No need to rinse—let it work naturally to hydrate, soothe, and protect." at bounding box center [534, 311] width 223 height 57
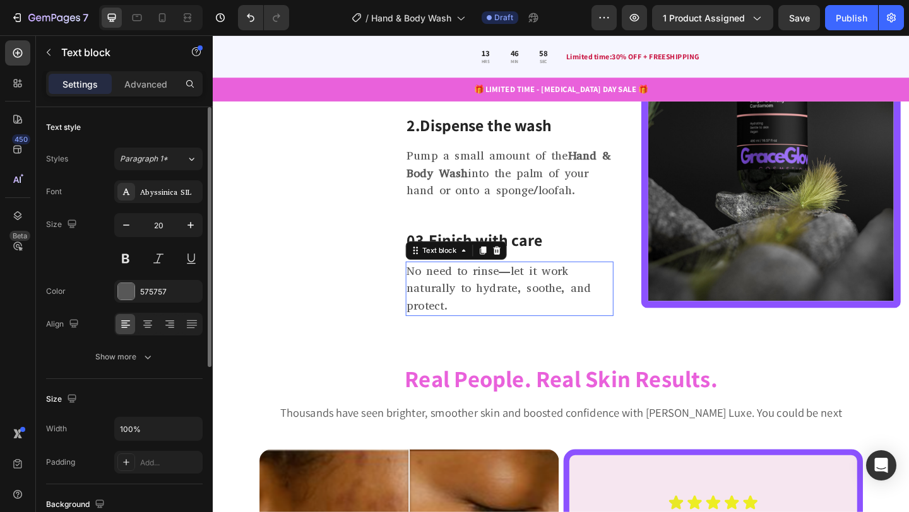
click at [474, 312] on p "No need to rinse—let it work naturally to hydrate, soothe, and protect." at bounding box center [534, 311] width 223 height 57
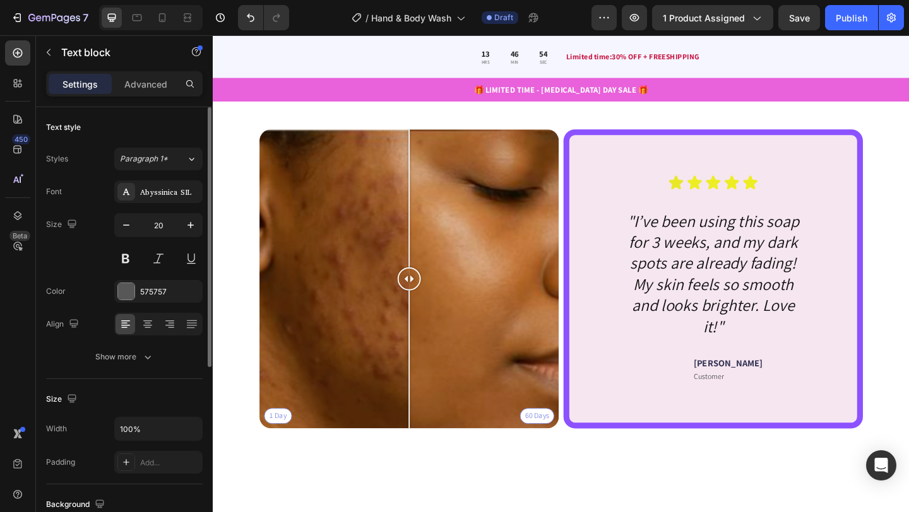
scroll to position [2240, 0]
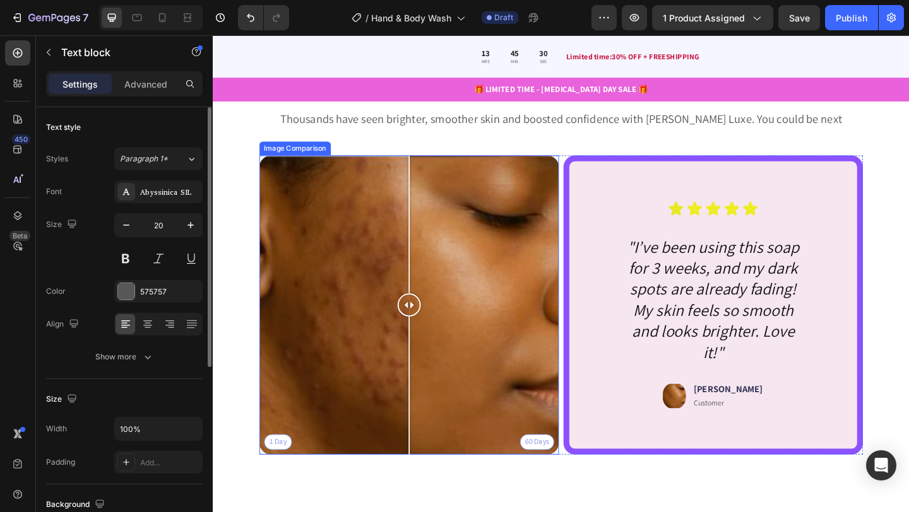
click at [363, 344] on div "1 Day 60 Days" at bounding box center [426, 329] width 326 height 326
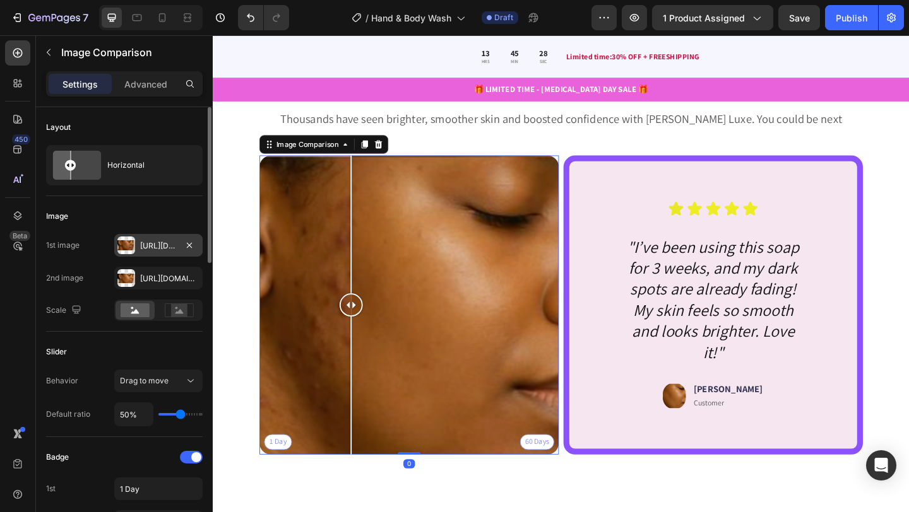
click at [157, 249] on div "[URL][DOMAIN_NAME]" at bounding box center [158, 245] width 37 height 11
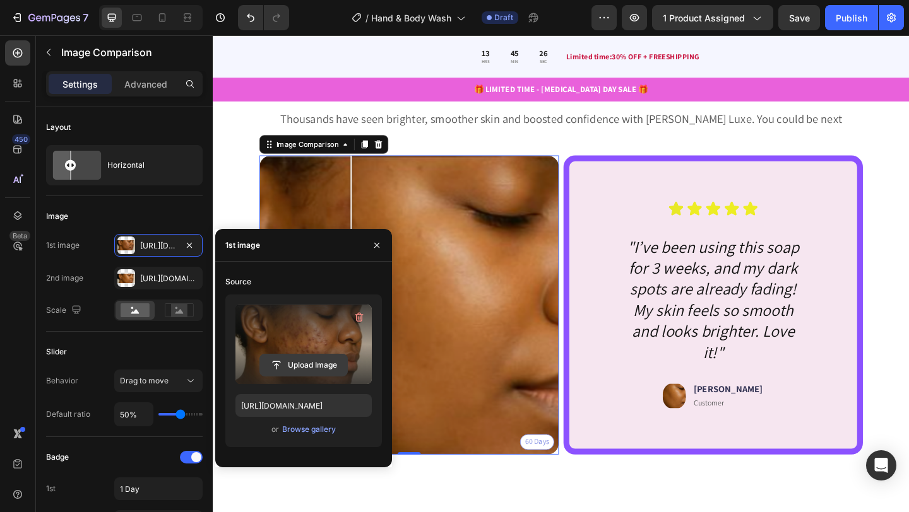
click at [295, 369] on input "file" at bounding box center [303, 365] width 87 height 21
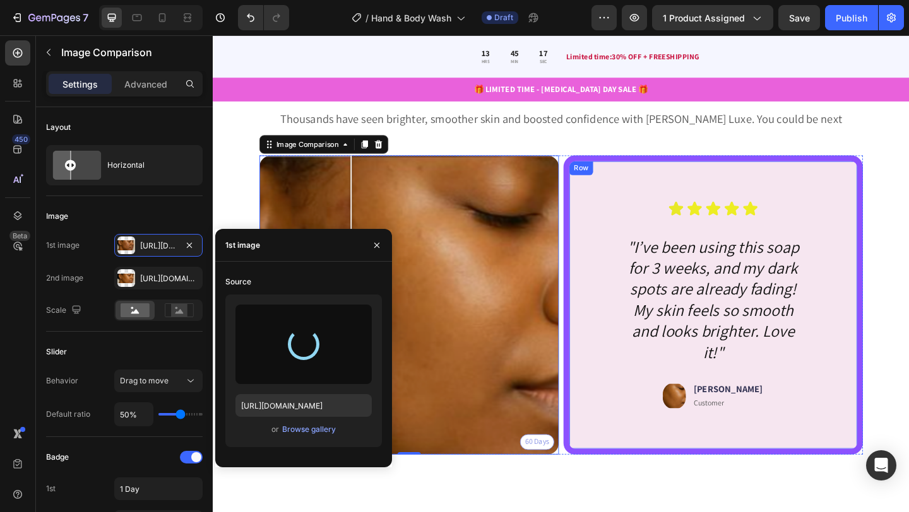
type input "[URL][DOMAIN_NAME]"
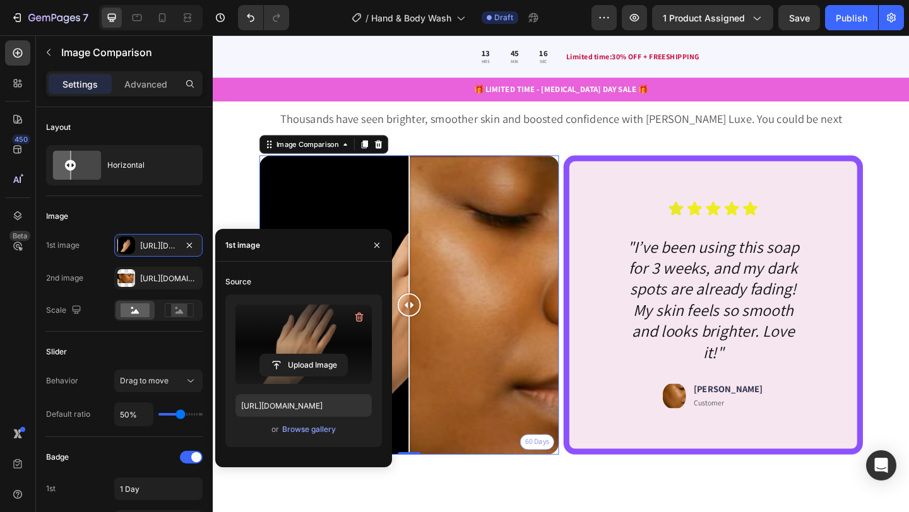
click at [532, 328] on div "1 Day 60 Days" at bounding box center [426, 329] width 326 height 326
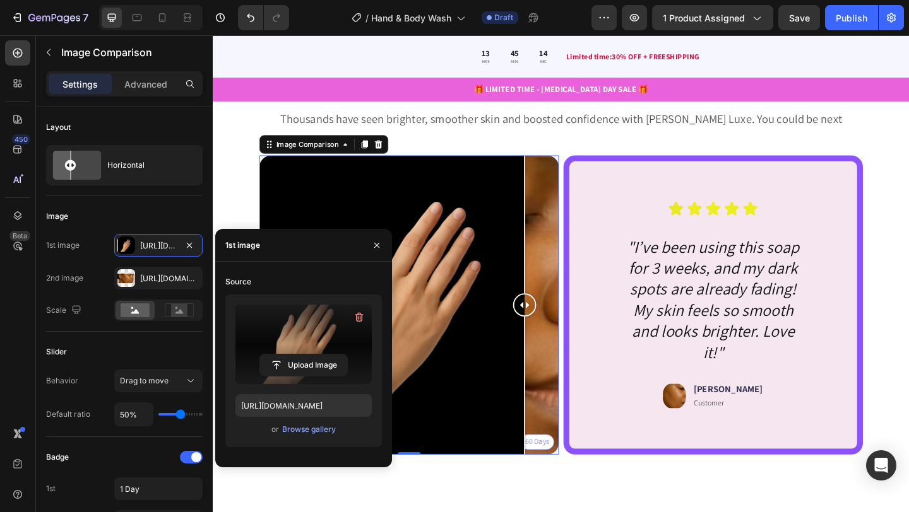
click at [552, 333] on div "1 Day 60 Days" at bounding box center [426, 329] width 326 height 326
click at [151, 275] on div "[URL][DOMAIN_NAME]" at bounding box center [158, 278] width 37 height 11
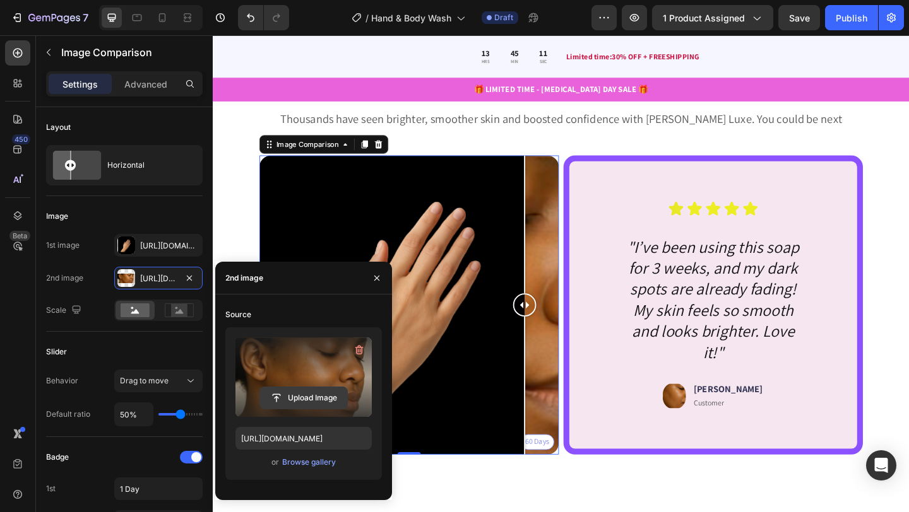
click at [292, 397] on input "file" at bounding box center [303, 397] width 87 height 21
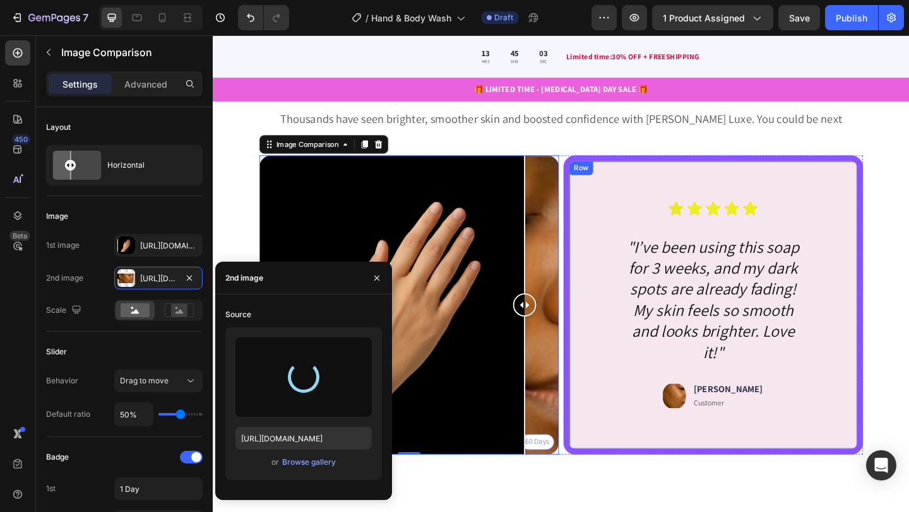
type input "[URL][DOMAIN_NAME]"
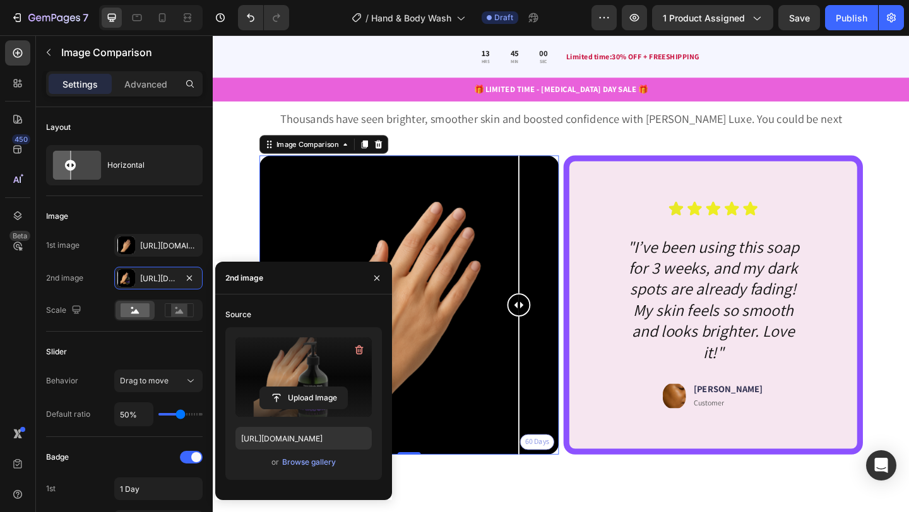
click at [545, 304] on div "1 Day 60 Days" at bounding box center [426, 329] width 326 height 326
click at [379, 277] on icon "button" at bounding box center [377, 278] width 10 height 10
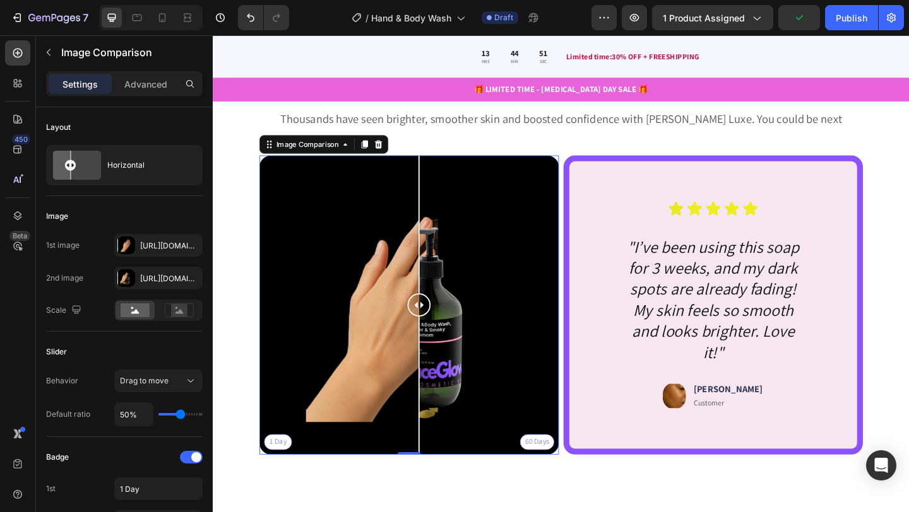
drag, startPoint x: 541, startPoint y: 324, endPoint x: 437, endPoint y: 340, distance: 105.3
click at [437, 340] on div at bounding box center [436, 329] width 25 height 326
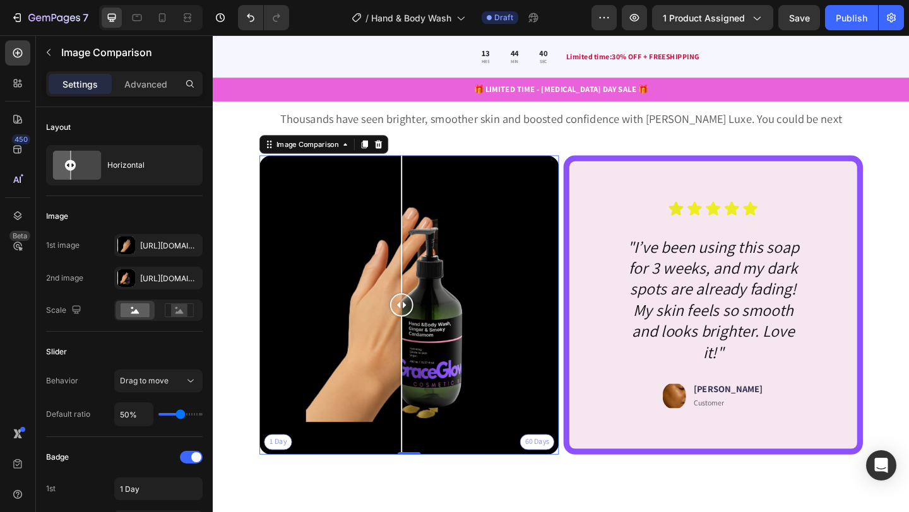
drag, startPoint x: 435, startPoint y: 324, endPoint x: 430, endPoint y: 358, distance: 33.9
click at [430, 358] on div at bounding box center [417, 329] width 25 height 326
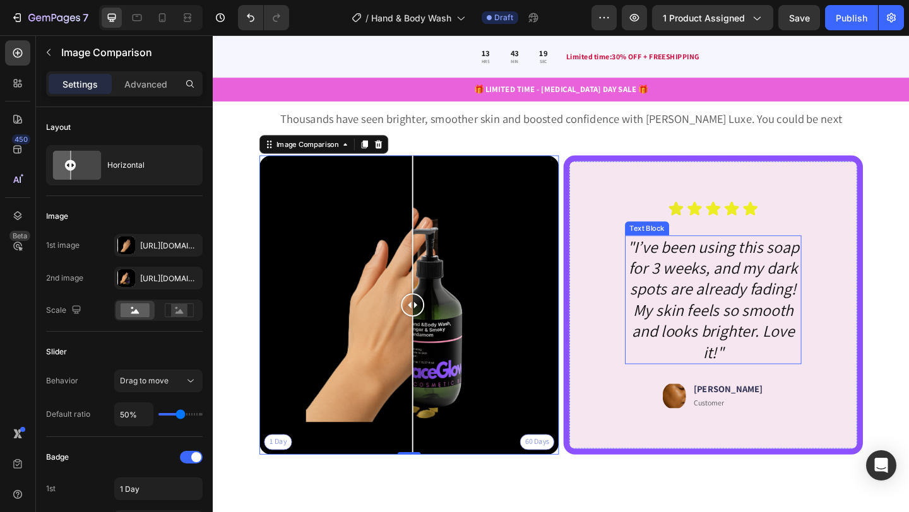
click at [706, 290] on icon ""I’ve been using this soap for 3 weeks, and my dark spots are already fading! M…" at bounding box center [756, 323] width 187 height 138
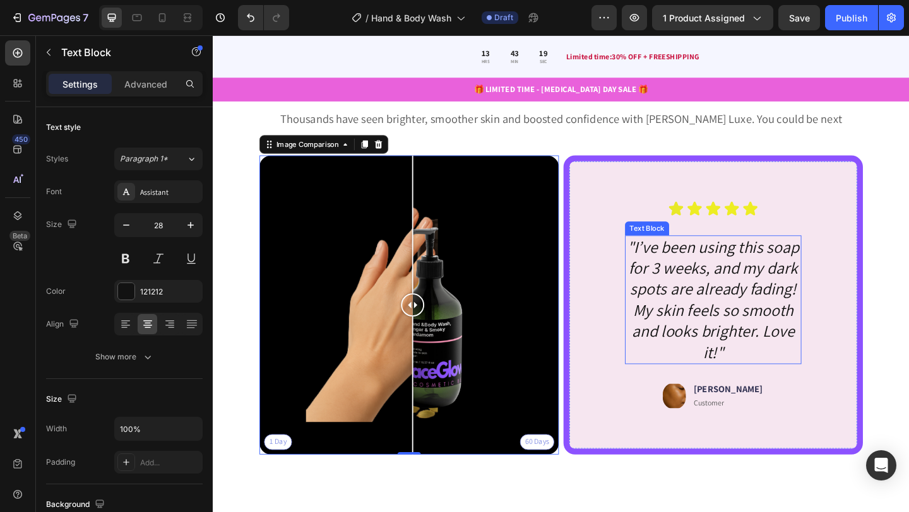
click at [706, 290] on icon ""I’ve been using this soap for 3 weeks, and my dark spots are already fading! M…" at bounding box center [756, 323] width 187 height 138
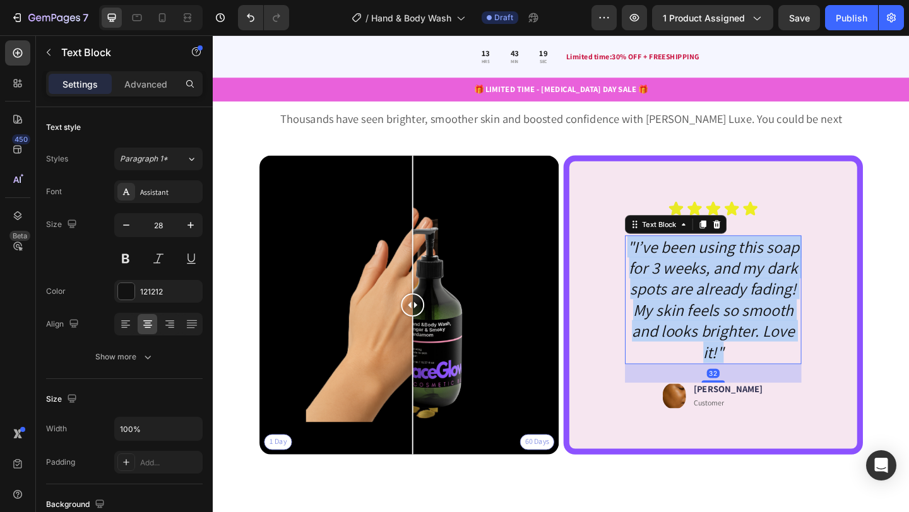
click at [706, 290] on icon ""I’ve been using this soap for 3 weeks, and my dark spots are already fading! M…" at bounding box center [756, 323] width 187 height 138
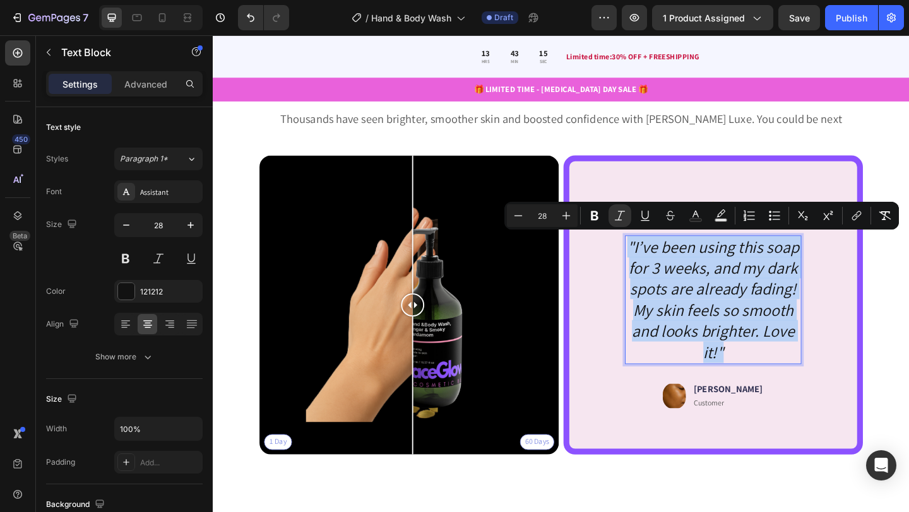
scroll to position [2228, 0]
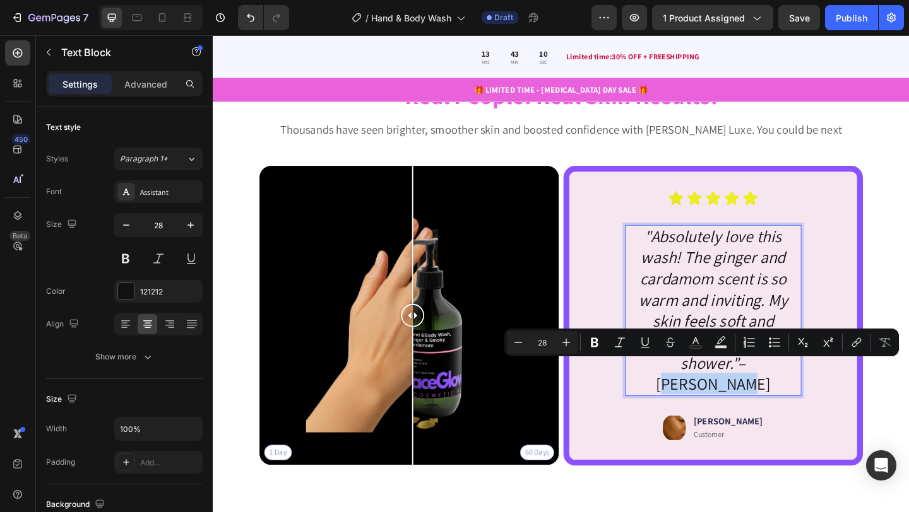
drag, startPoint x: 757, startPoint y: 394, endPoint x: 838, endPoint y: 391, distance: 80.8
click at [838, 391] on p ""Absolutely love this wash! The ginger and cardamom scent is so warm and inviti…" at bounding box center [756, 335] width 189 height 184
copy p "[PERSON_NAME]"
click at [767, 449] on p "[PERSON_NAME]" at bounding box center [773, 455] width 74 height 13
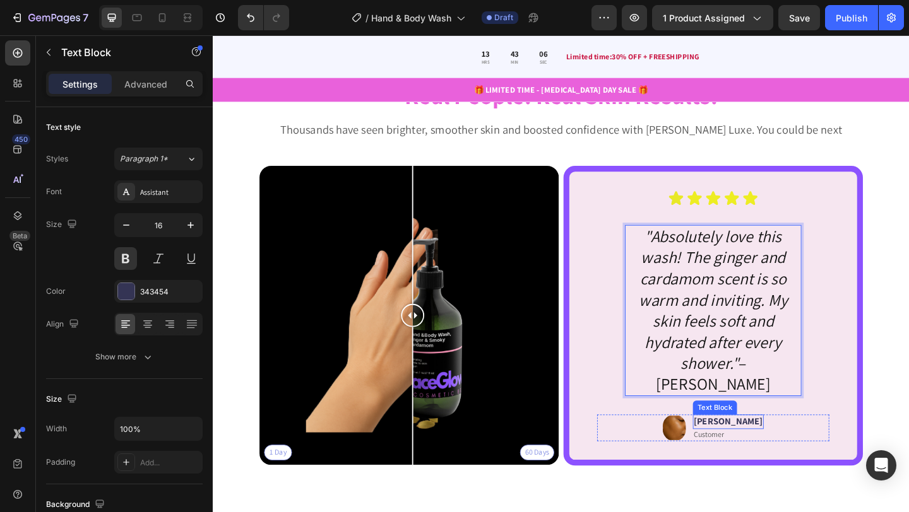
click at [767, 449] on p "[PERSON_NAME]" at bounding box center [773, 455] width 74 height 13
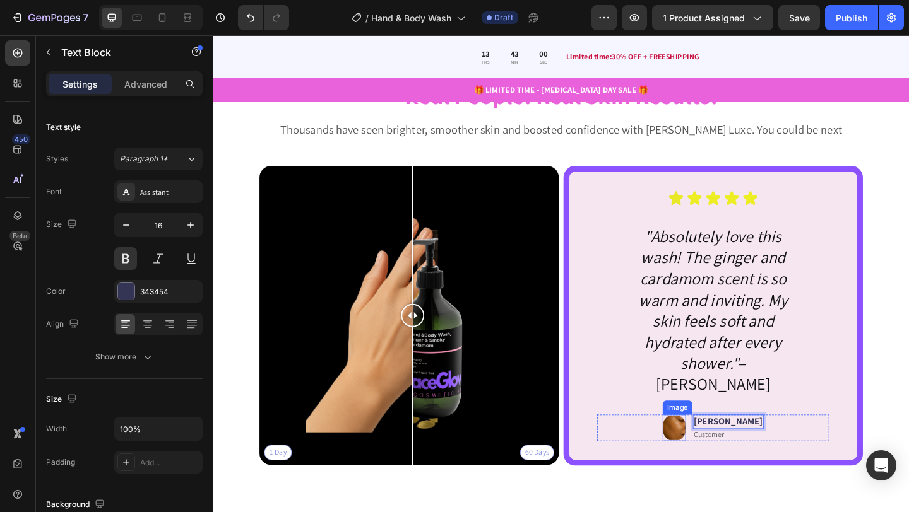
click at [727, 452] on img at bounding box center [714, 462] width 25 height 29
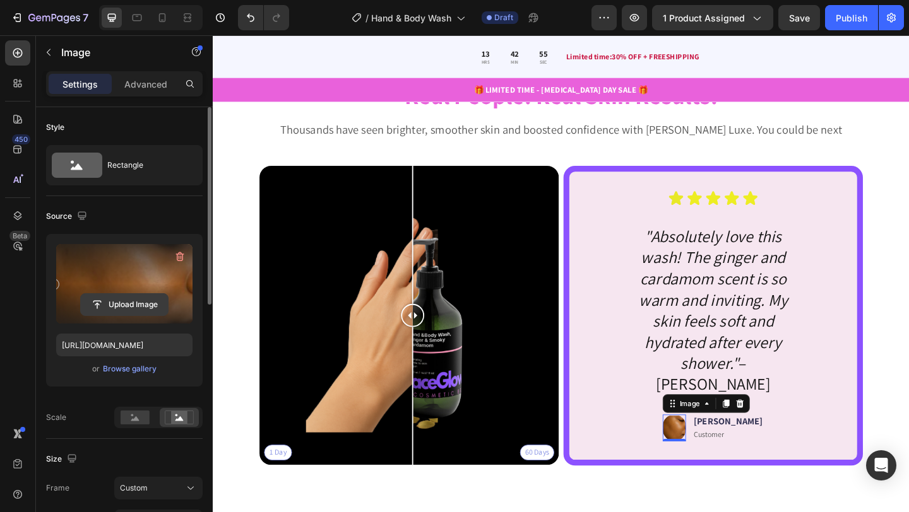
click at [125, 300] on input "file" at bounding box center [124, 304] width 87 height 21
click at [115, 305] on input "file" at bounding box center [124, 304] width 87 height 21
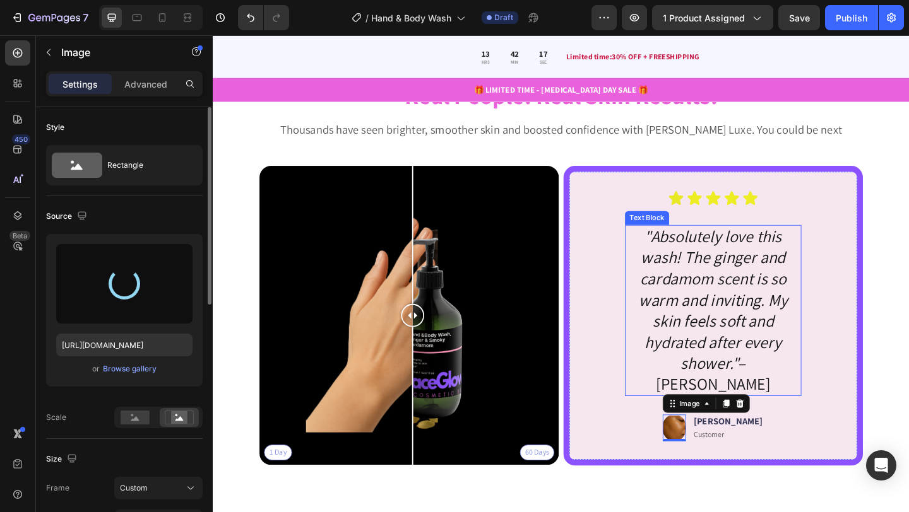
type input "[URL][DOMAIN_NAME]"
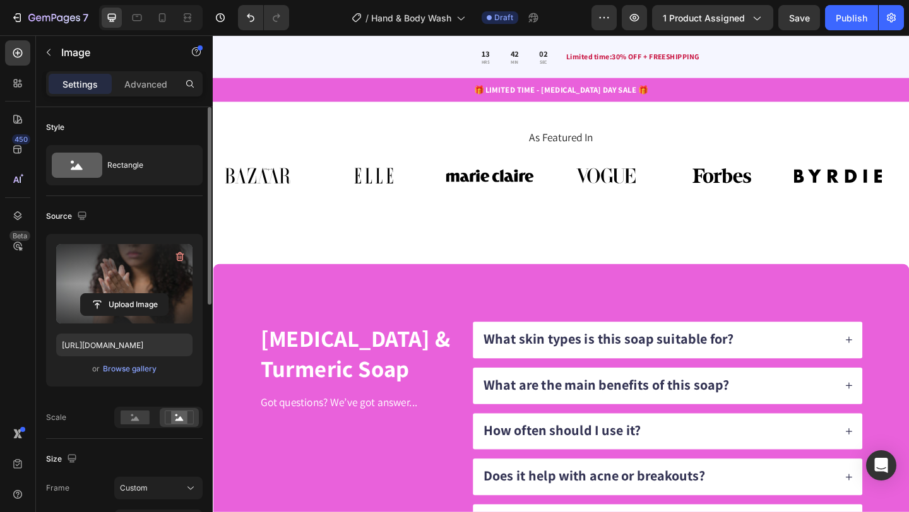
scroll to position [2670, 0]
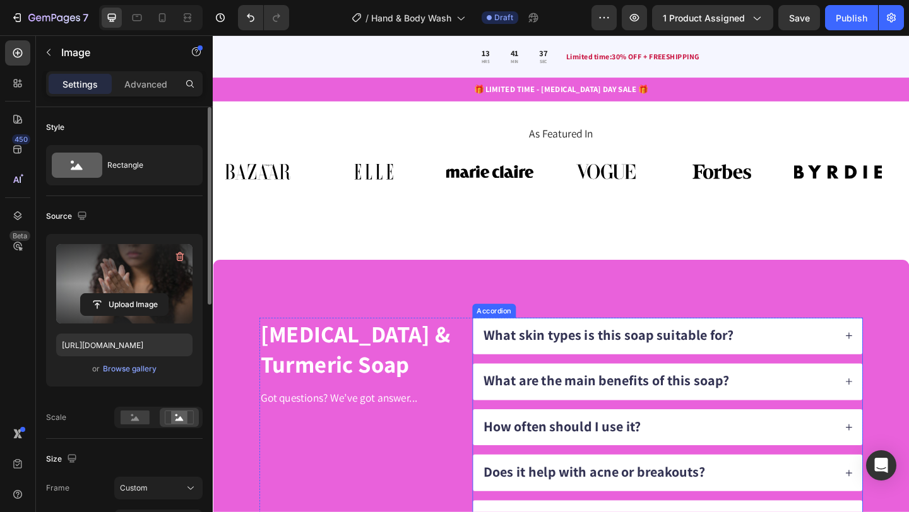
click at [625, 367] on span "What skin types is this soap suitable for?" at bounding box center [643, 361] width 272 height 20
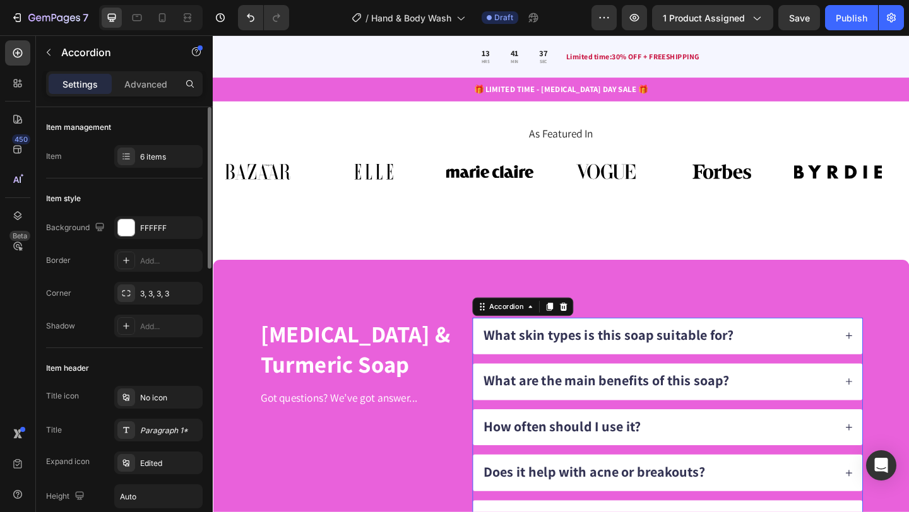
click at [619, 360] on span "What skin types is this soap suitable for?" at bounding box center [643, 361] width 272 height 20
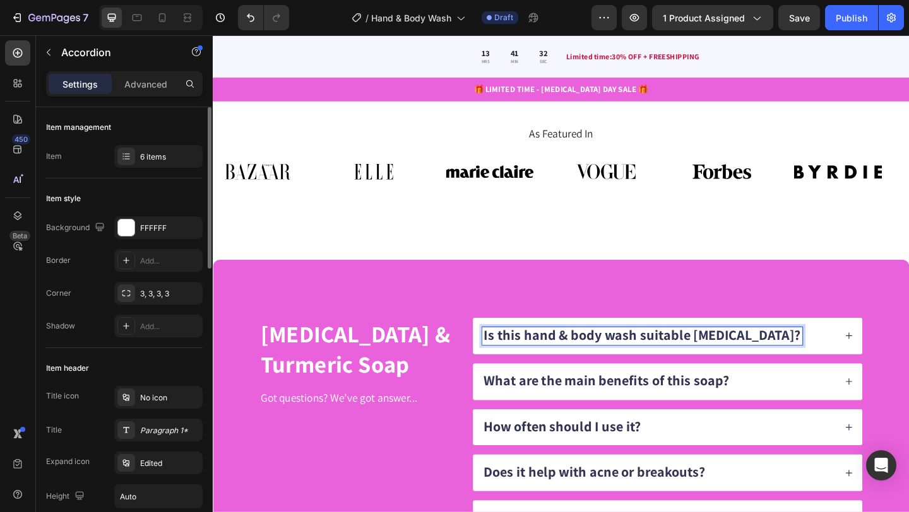
click at [904, 360] on icon at bounding box center [904, 362] width 7 height 7
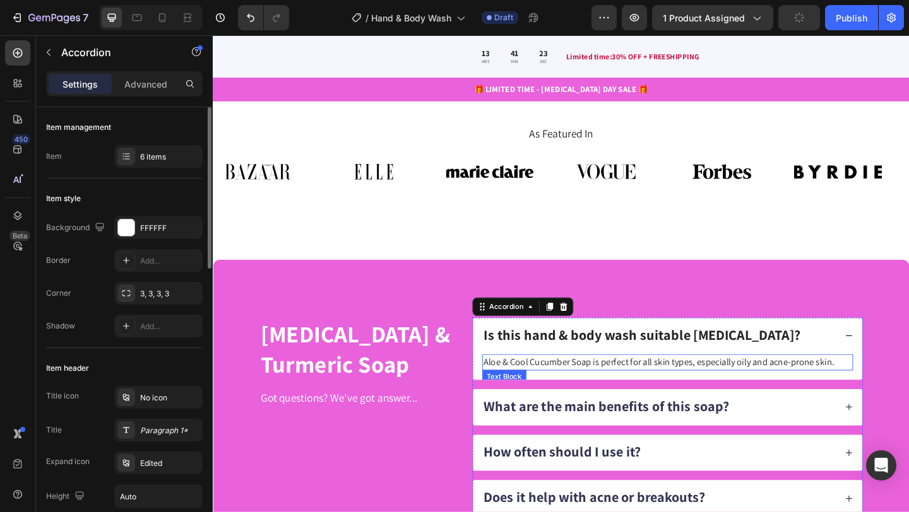
click at [673, 388] on p "Aloe & Cool Cucumber Soap is perfect for all skin types, especially oily and ac…" at bounding box center [707, 391] width 401 height 15
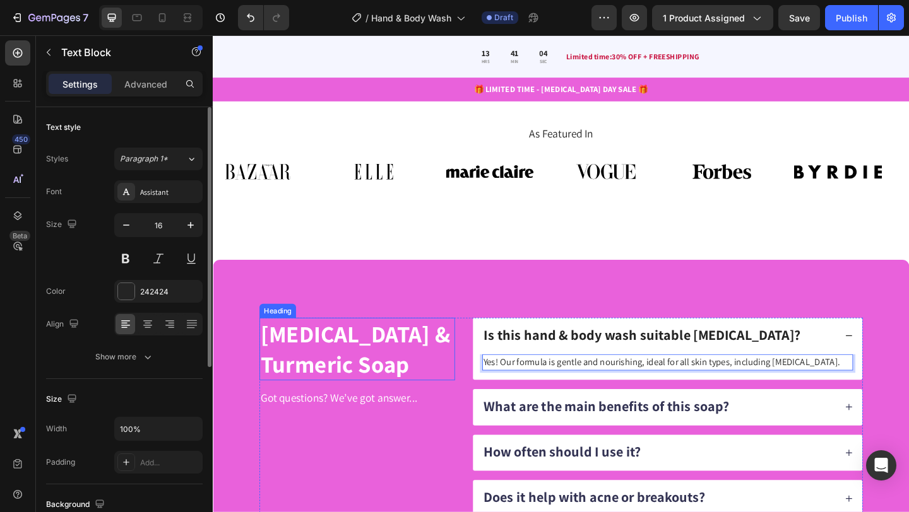
click at [315, 375] on strong "[MEDICAL_DATA] & Turmeric Soap" at bounding box center [367, 377] width 206 height 66
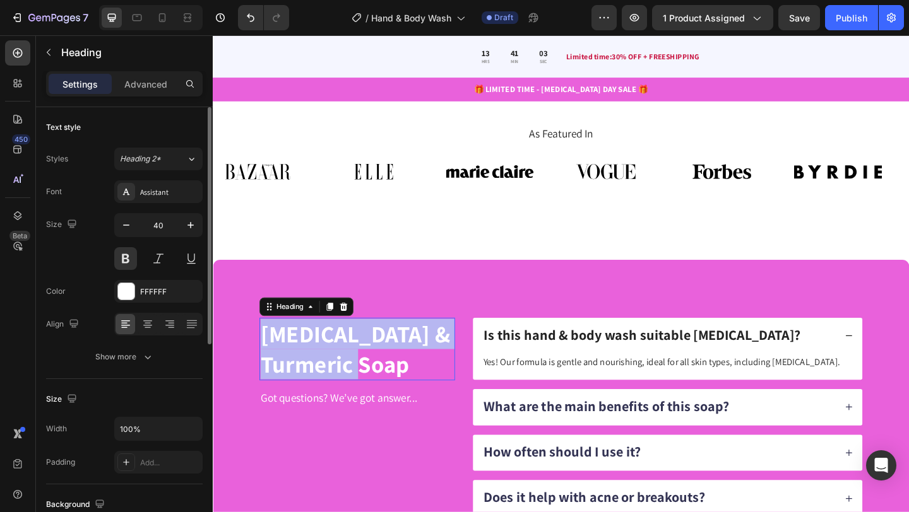
click at [315, 375] on strong "[MEDICAL_DATA] & Turmeric Soap" at bounding box center [367, 377] width 206 height 66
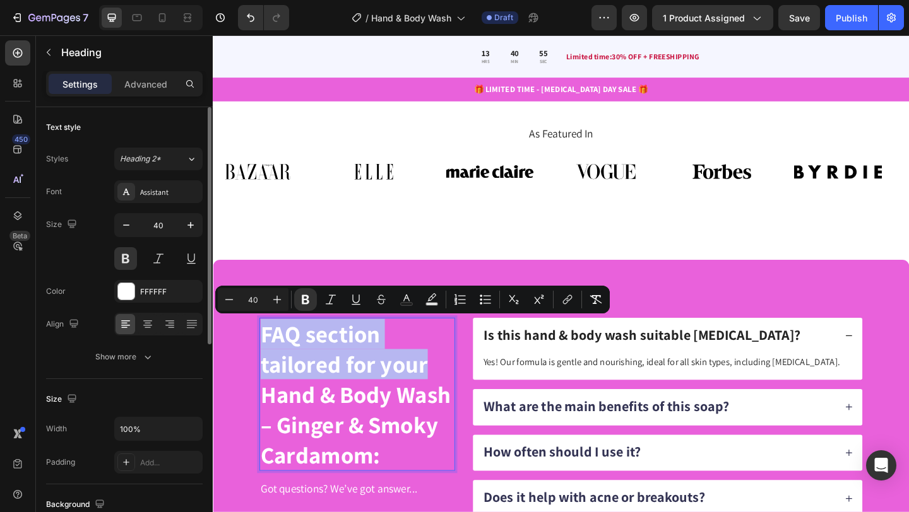
drag, startPoint x: 442, startPoint y: 395, endPoint x: 268, endPoint y: 352, distance: 179.5
click at [268, 352] on strong "FAQ section tailored for your Hand & Body Wash – Ginger & Smoky Cardamom:" at bounding box center [367, 426] width 207 height 164
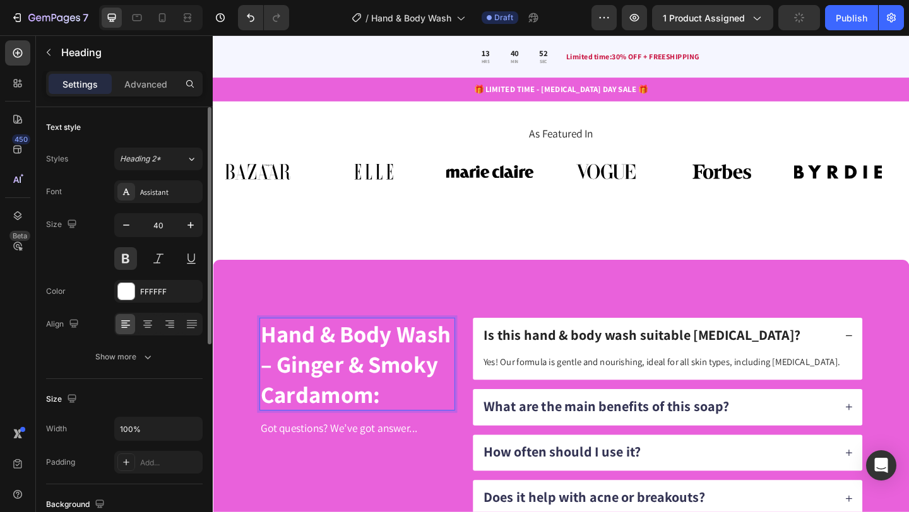
click at [273, 360] on strong "Hand & Body Wash – Ginger & Smoky Cardamom:" at bounding box center [367, 393] width 207 height 98
click at [615, 436] on span "What are the main benefits of this soap?" at bounding box center [640, 438] width 267 height 20
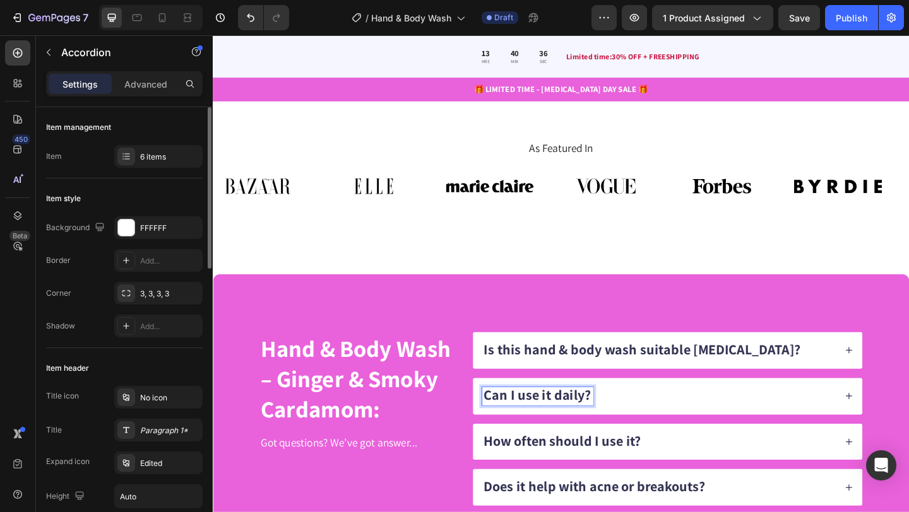
click at [895, 434] on div "Can I use it daily?" at bounding box center [706, 428] width 423 height 40
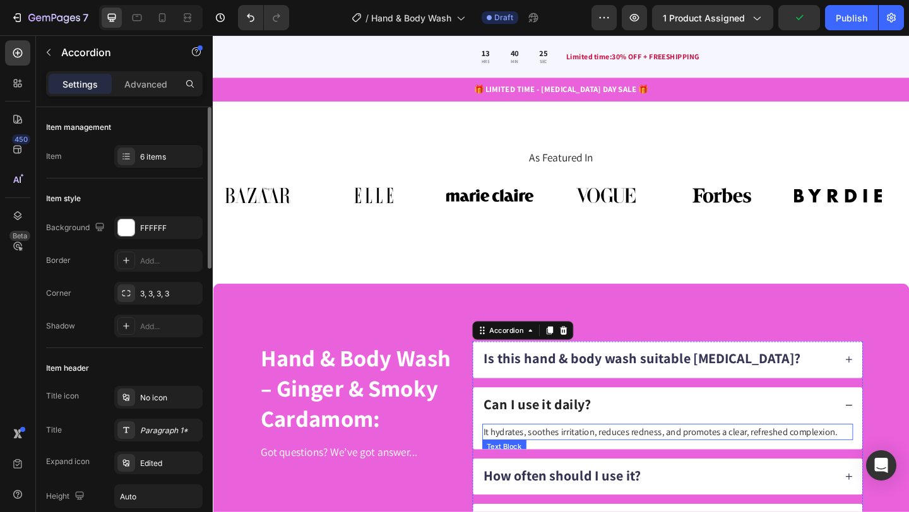
click at [590, 466] on p "It hydrates, soothes irritation, reduces redness, and promotes a clear, refresh…" at bounding box center [707, 466] width 401 height 15
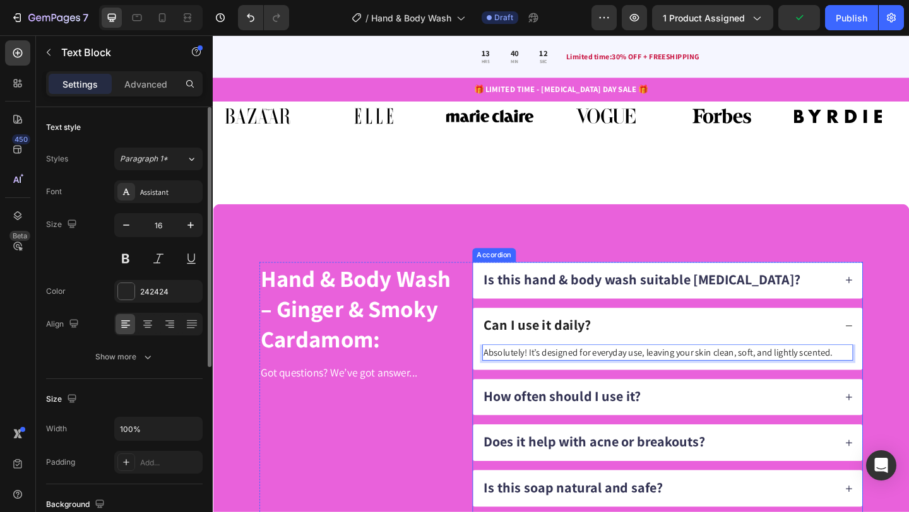
scroll to position [2834, 0]
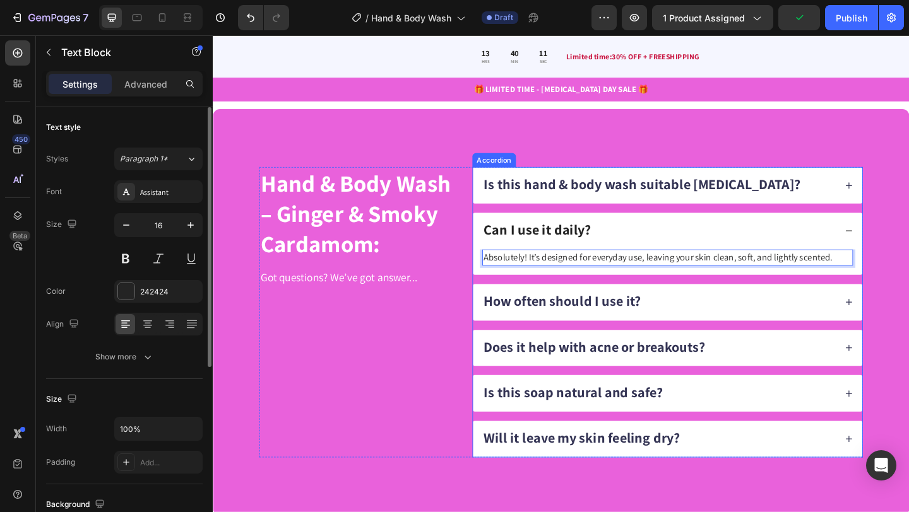
click at [602, 329] on span "How often should I use it?" at bounding box center [592, 324] width 171 height 20
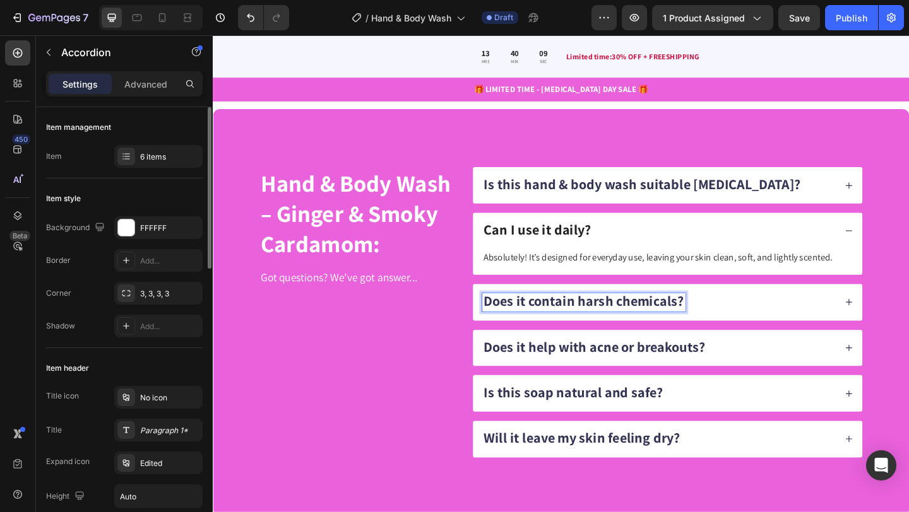
click at [860, 325] on div "Does it contain harsh chemicals?" at bounding box center [697, 326] width 384 height 20
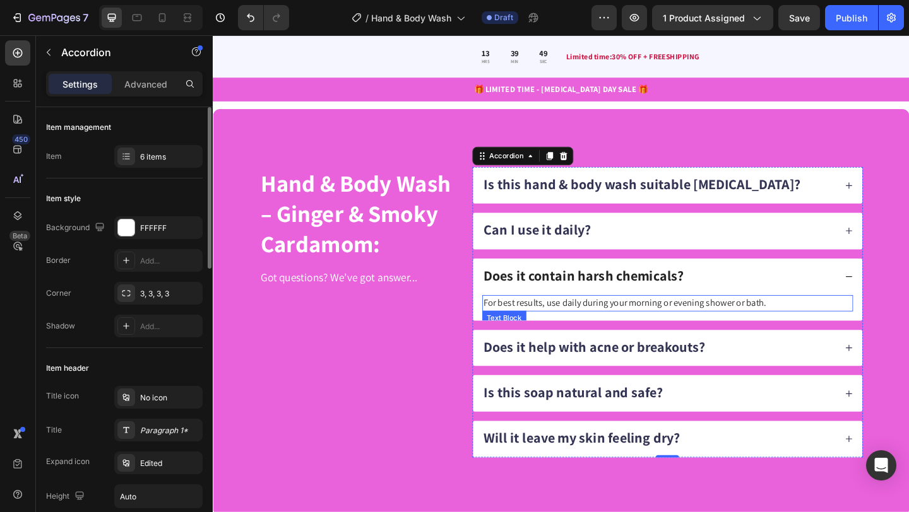
click at [678, 324] on p "For best results, use daily during your morning or evening shower or bath." at bounding box center [707, 326] width 401 height 15
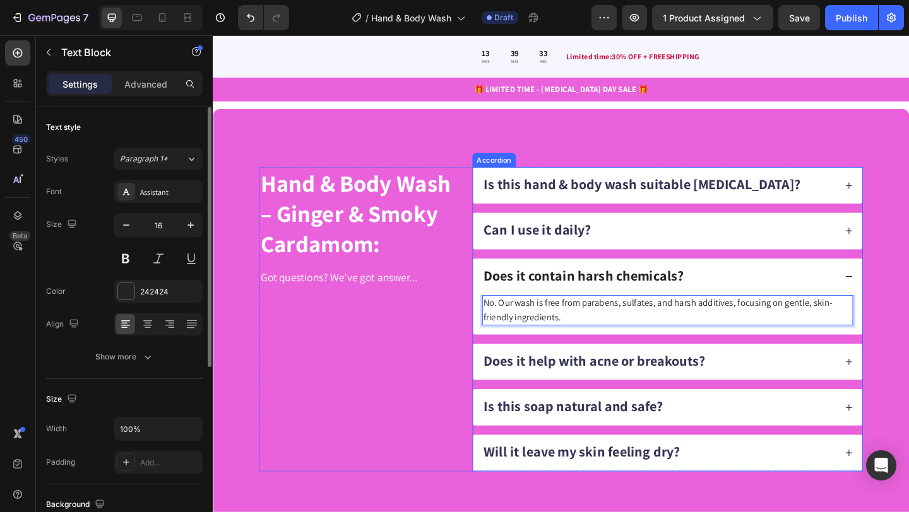
click at [526, 388] on span "Does it help with acne or breakouts?" at bounding box center [627, 389] width 240 height 20
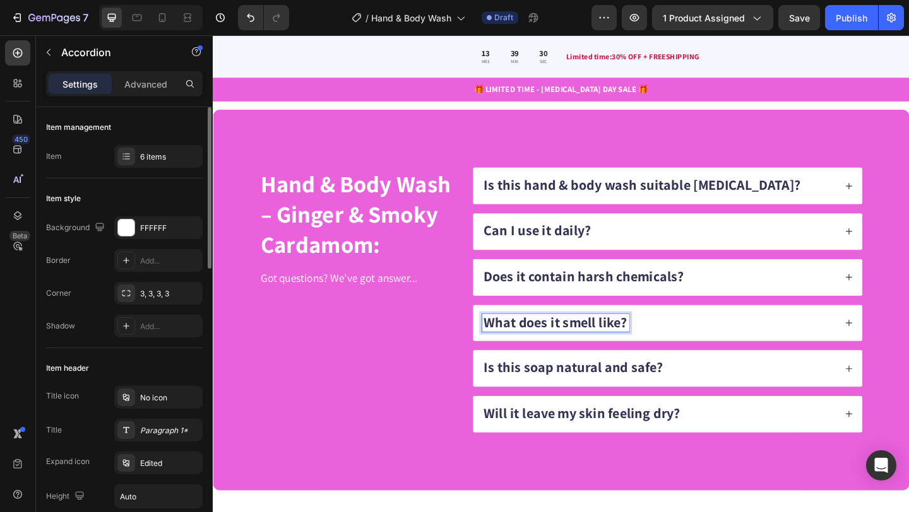
scroll to position [2791, 0]
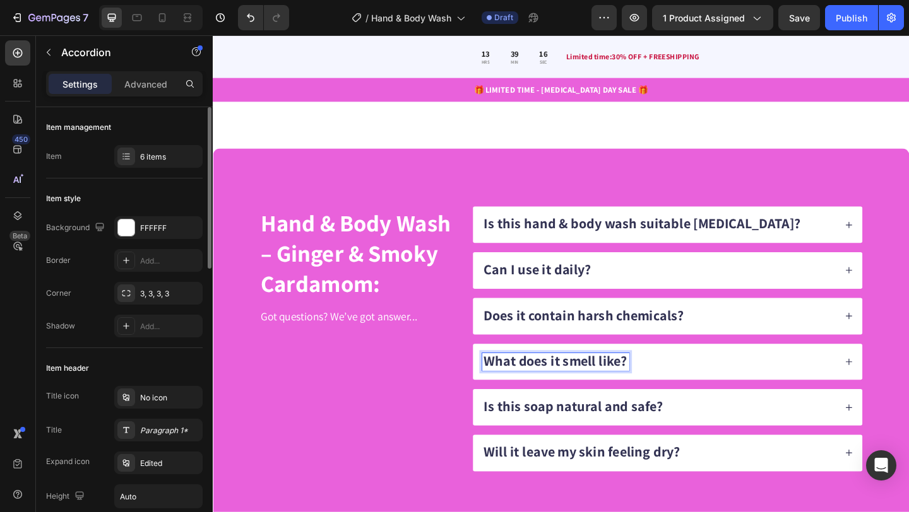
click at [620, 438] on span "Is this soap natural and safe?" at bounding box center [604, 438] width 195 height 20
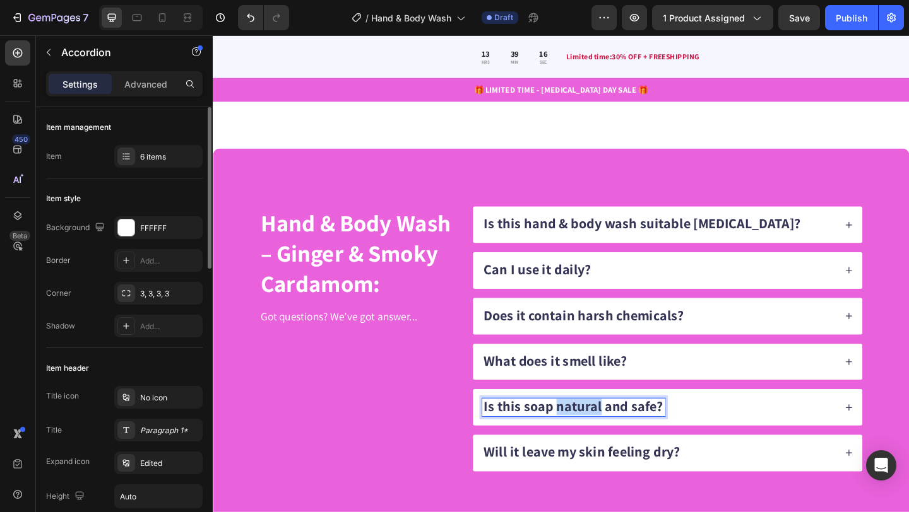
click at [620, 438] on span "Is this soap natural and safe?" at bounding box center [604, 438] width 195 height 20
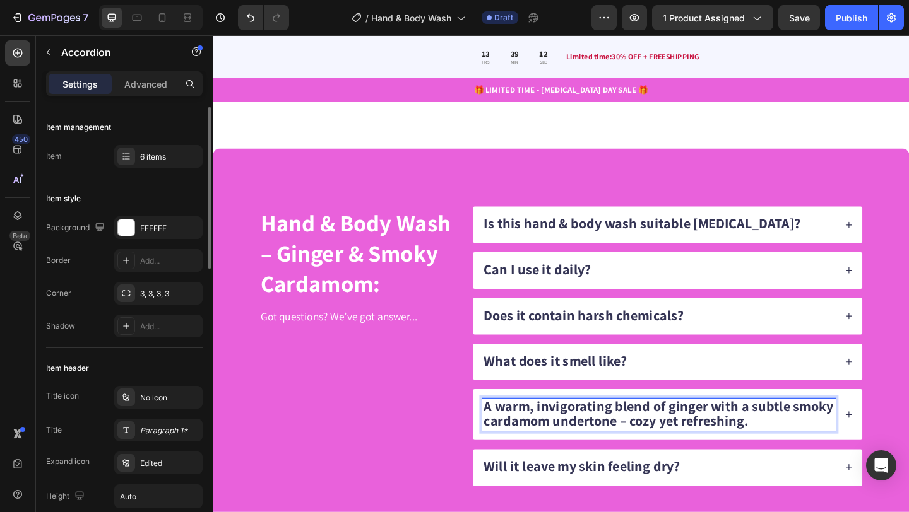
click at [904, 446] on icon at bounding box center [904, 448] width 9 height 9
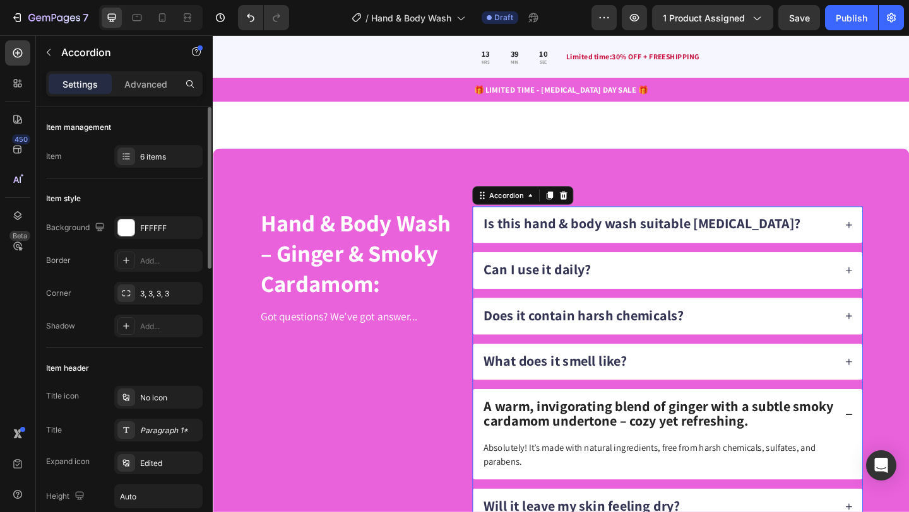
click at [902, 392] on icon at bounding box center [904, 390] width 9 height 9
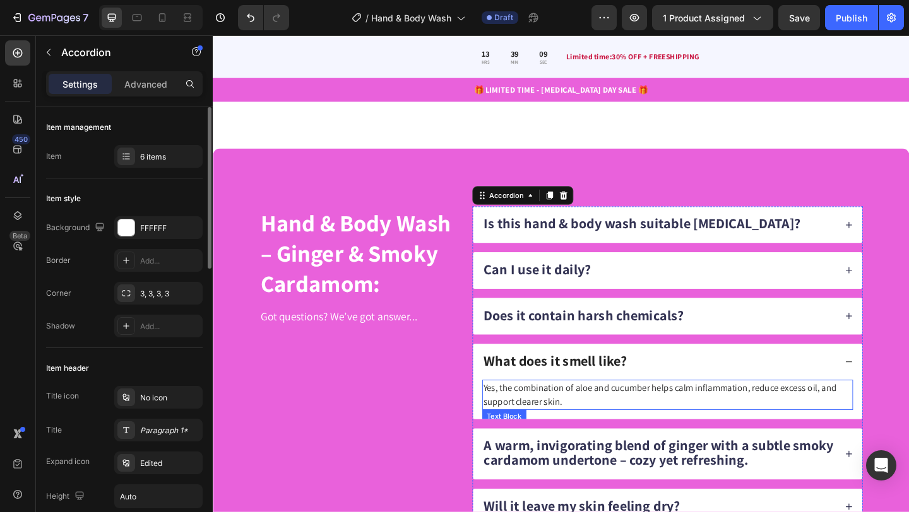
click at [732, 417] on p "Yes, the combination of aloe and cucumber helps calm inflammation, reduce exces…" at bounding box center [707, 426] width 401 height 30
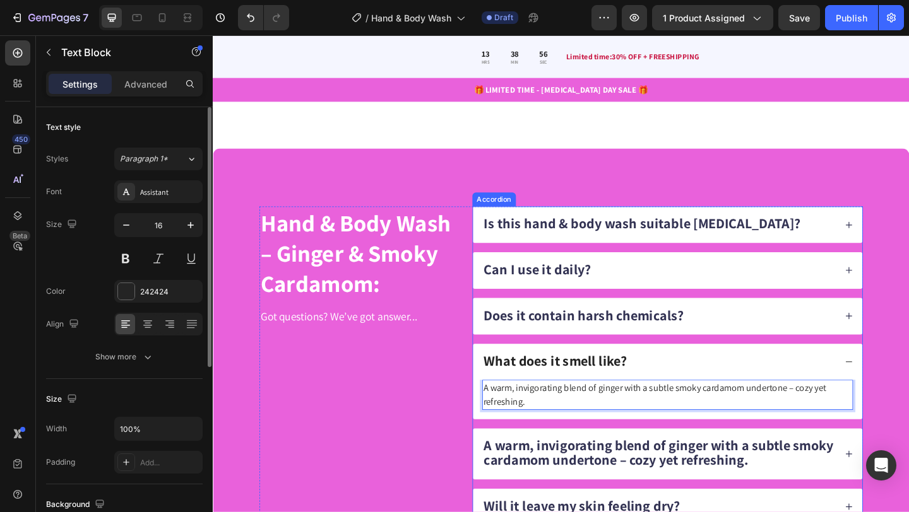
click at [540, 491] on span "A warm, invigorating blend of ginger with a subtle smoky cardamom undertone – c…" at bounding box center [697, 489] width 380 height 36
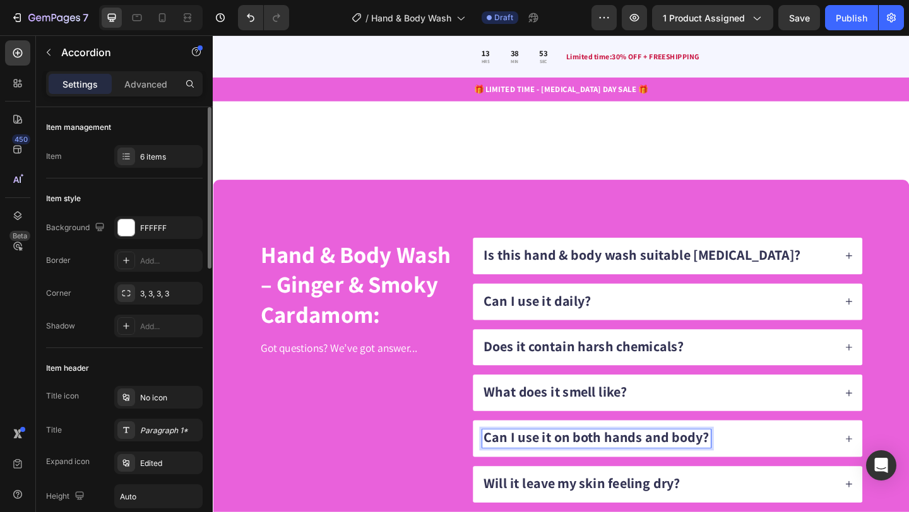
scroll to position [2748, 0]
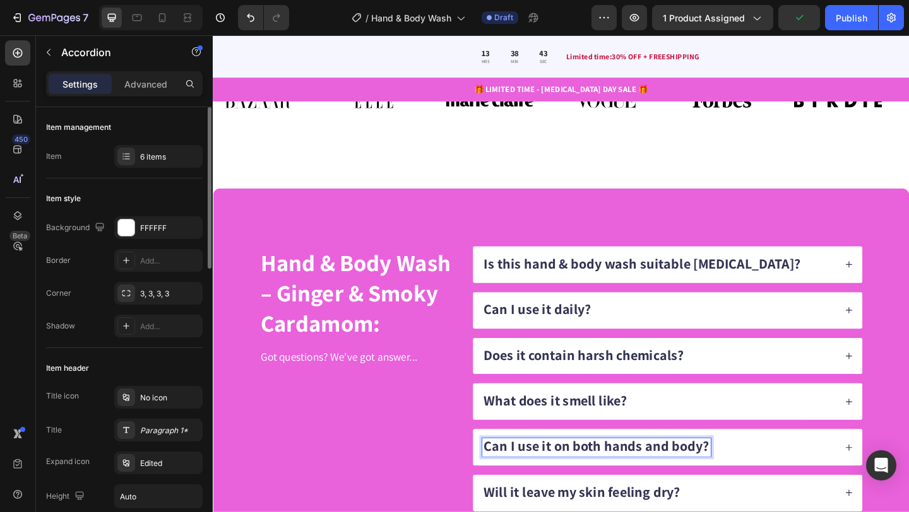
click at [829, 483] on div "Can I use it on both hands and body?" at bounding box center [697, 484] width 384 height 20
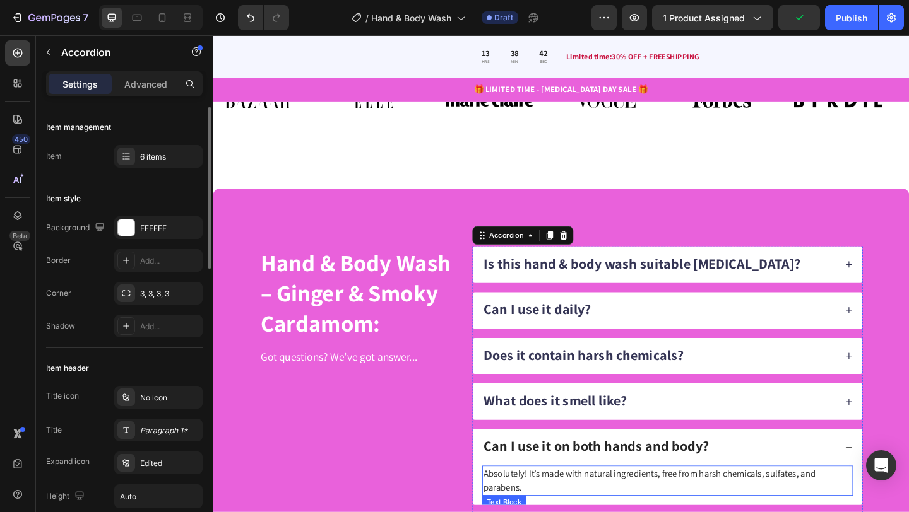
click at [647, 511] on p "Absolutely! It’s made with natural ingredients, free from harsh chemicals, sulf…" at bounding box center [707, 520] width 401 height 30
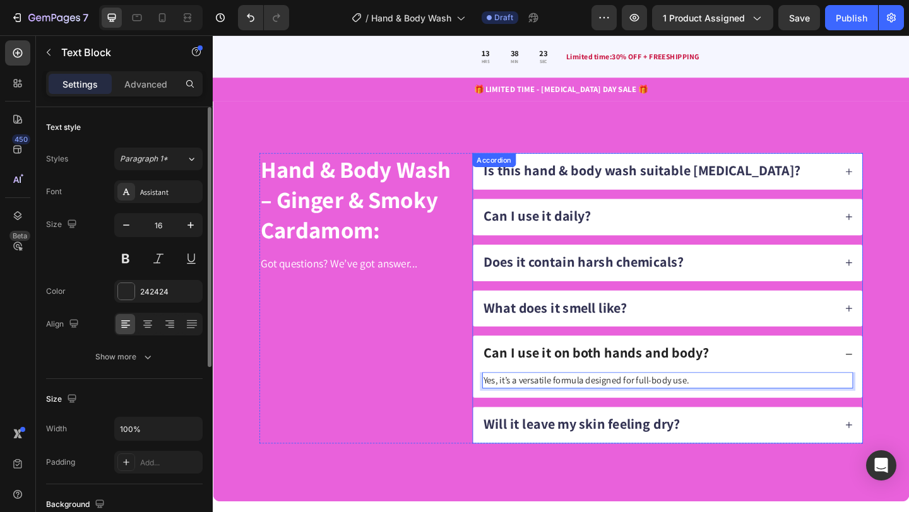
scroll to position [3063, 0]
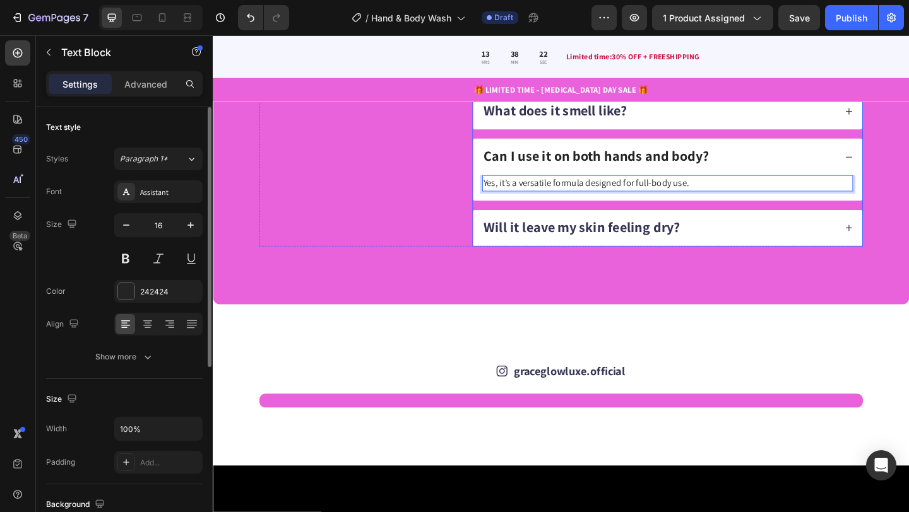
click at [588, 239] on span "Will it leave my skin feeling dry?" at bounding box center [613, 243] width 213 height 20
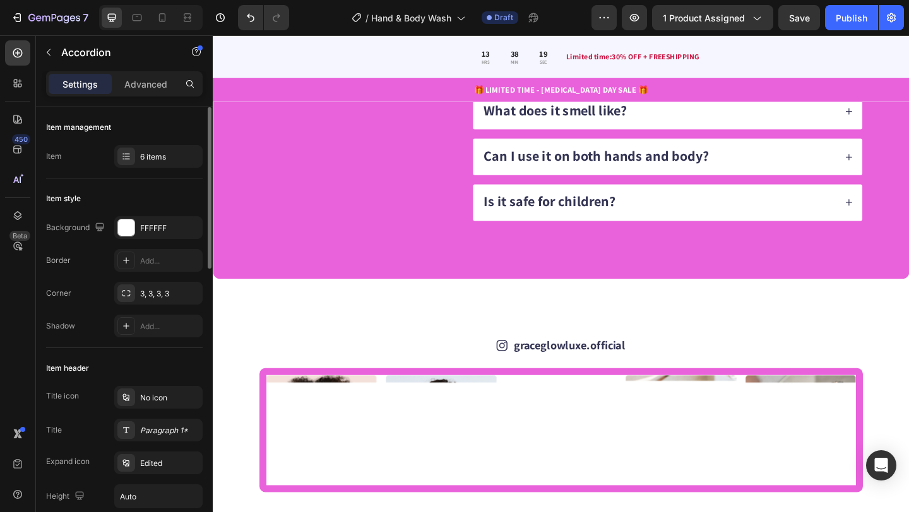
click at [856, 227] on div "Is it safe for children?" at bounding box center [697, 218] width 384 height 20
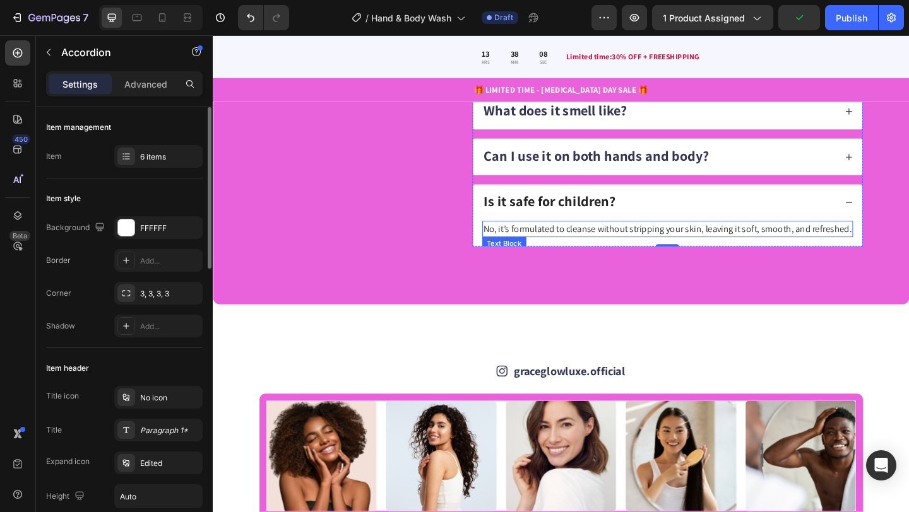
click at [606, 244] on p "No, it’s formulated to cleanse without stripping your skin, leaving it soft, sm…" at bounding box center [707, 246] width 401 height 15
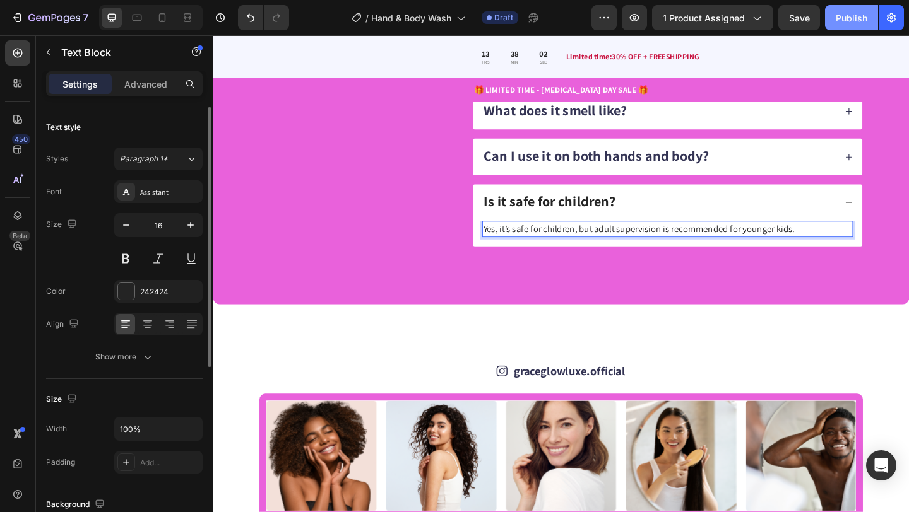
click at [848, 15] on div "Publish" at bounding box center [852, 17] width 32 height 13
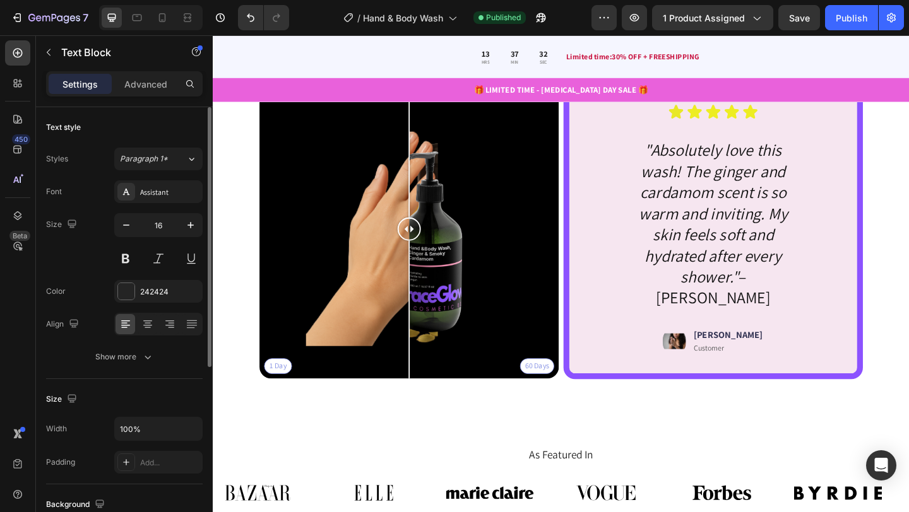
scroll to position [2301, 0]
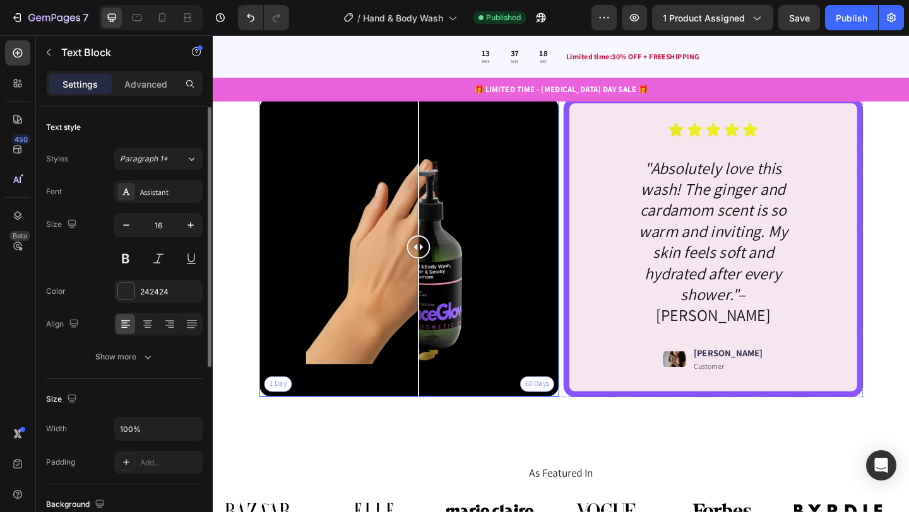
drag, startPoint x: 421, startPoint y: 268, endPoint x: 436, endPoint y: 323, distance: 57.6
click at [436, 323] on div at bounding box center [435, 266] width 25 height 326
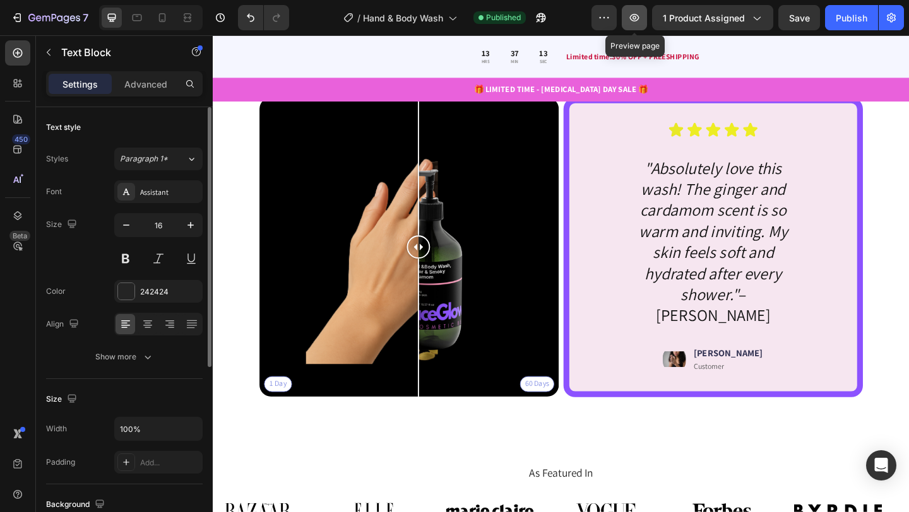
click at [635, 18] on icon "button" at bounding box center [634, 17] width 13 height 13
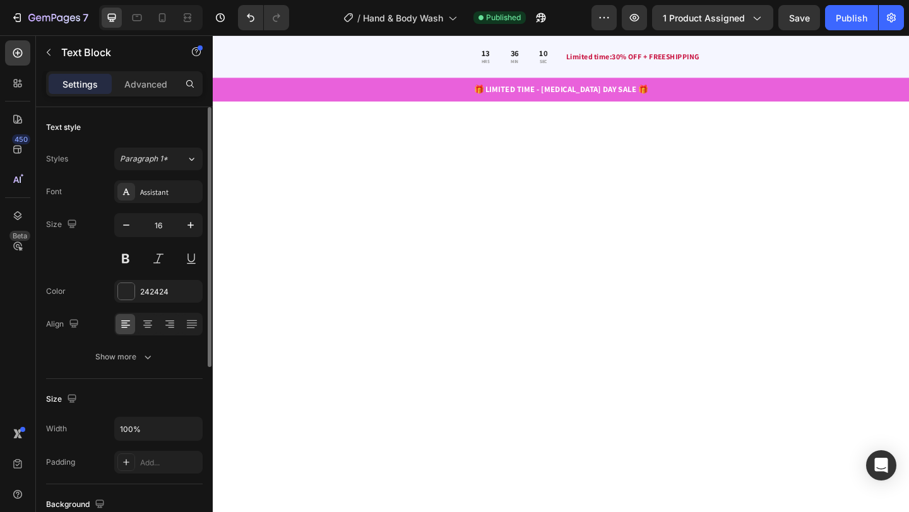
scroll to position [0, 0]
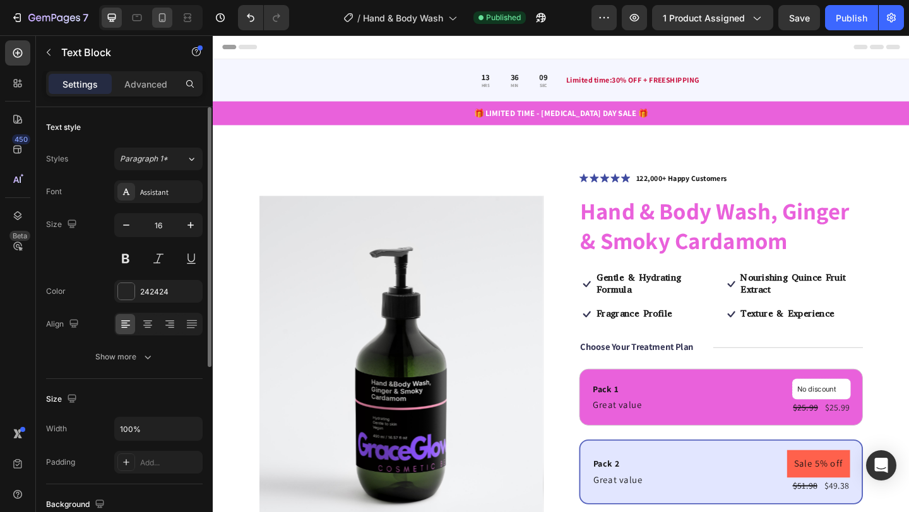
click at [166, 22] on icon at bounding box center [162, 17] width 13 height 13
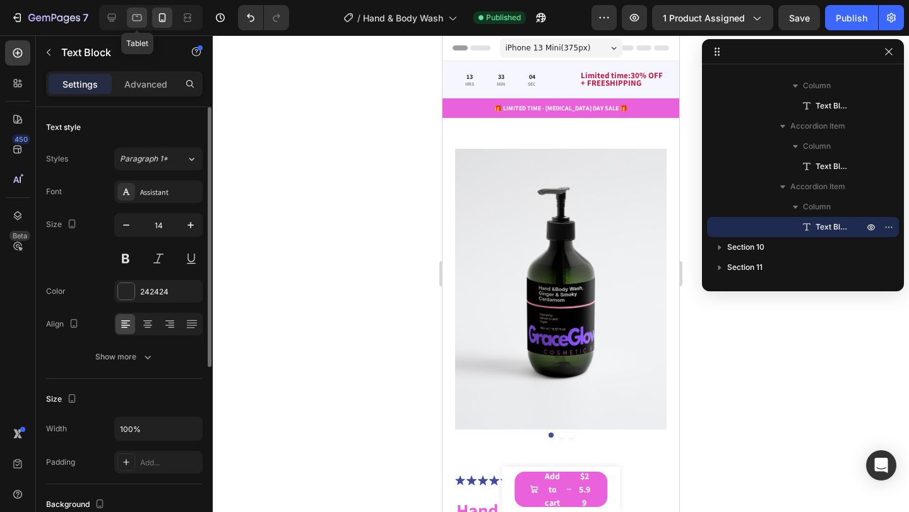
click at [141, 23] on icon at bounding box center [137, 17] width 13 height 13
type input "16"
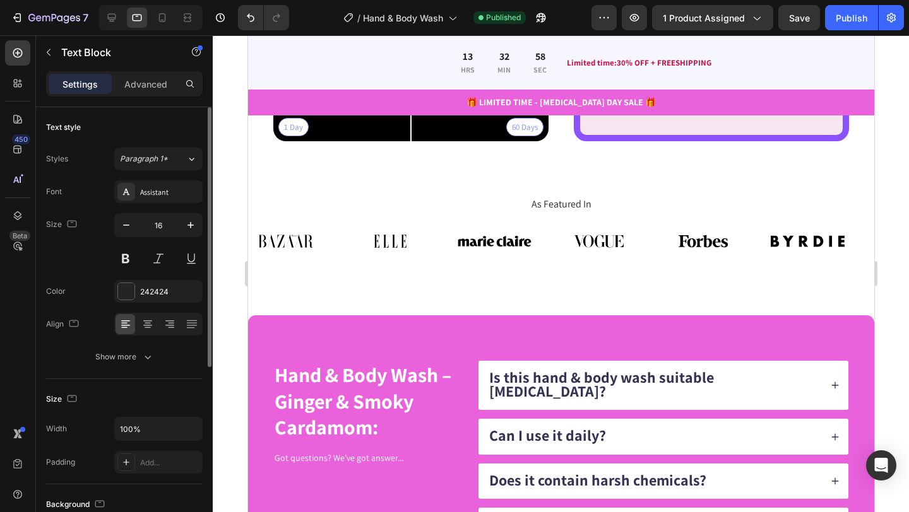
scroll to position [2296, 0]
